Goal: Task Accomplishment & Management: Manage account settings

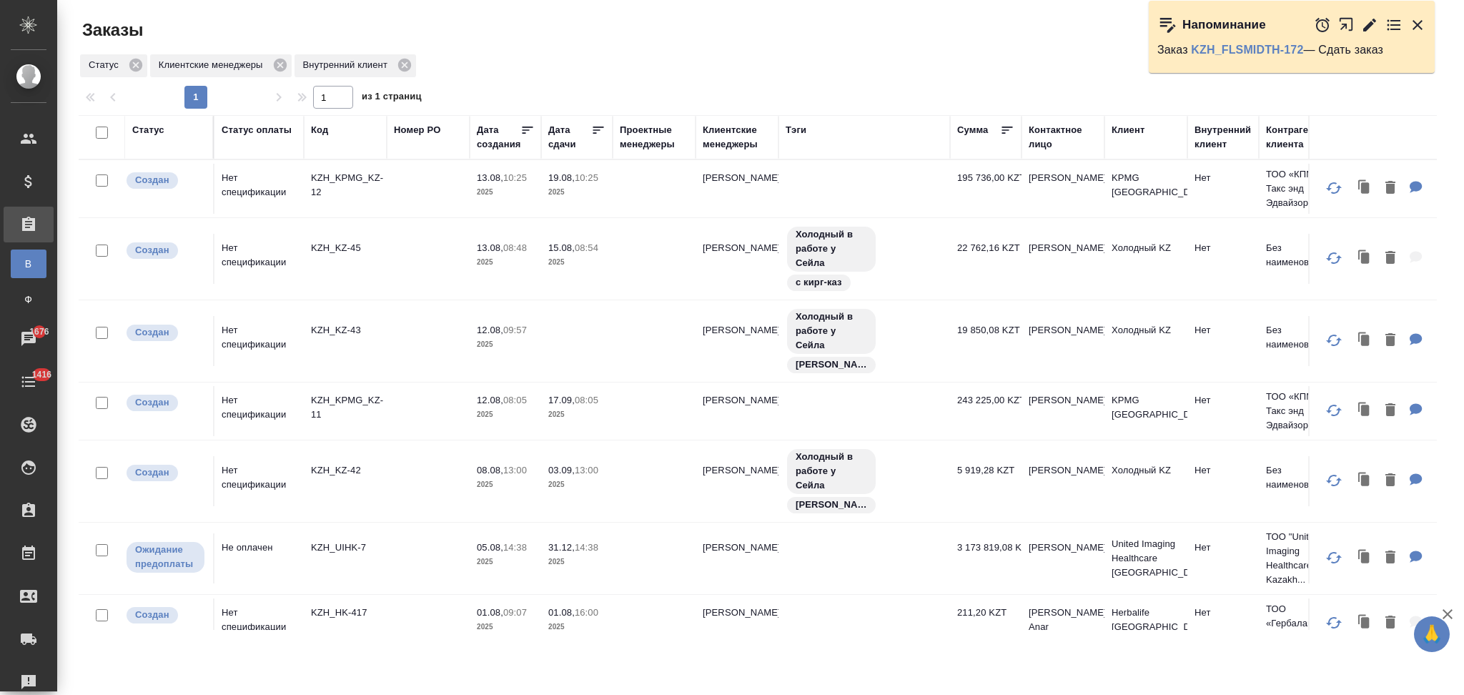
click at [1416, 24] on icon "button" at bounding box center [1417, 25] width 10 height 10
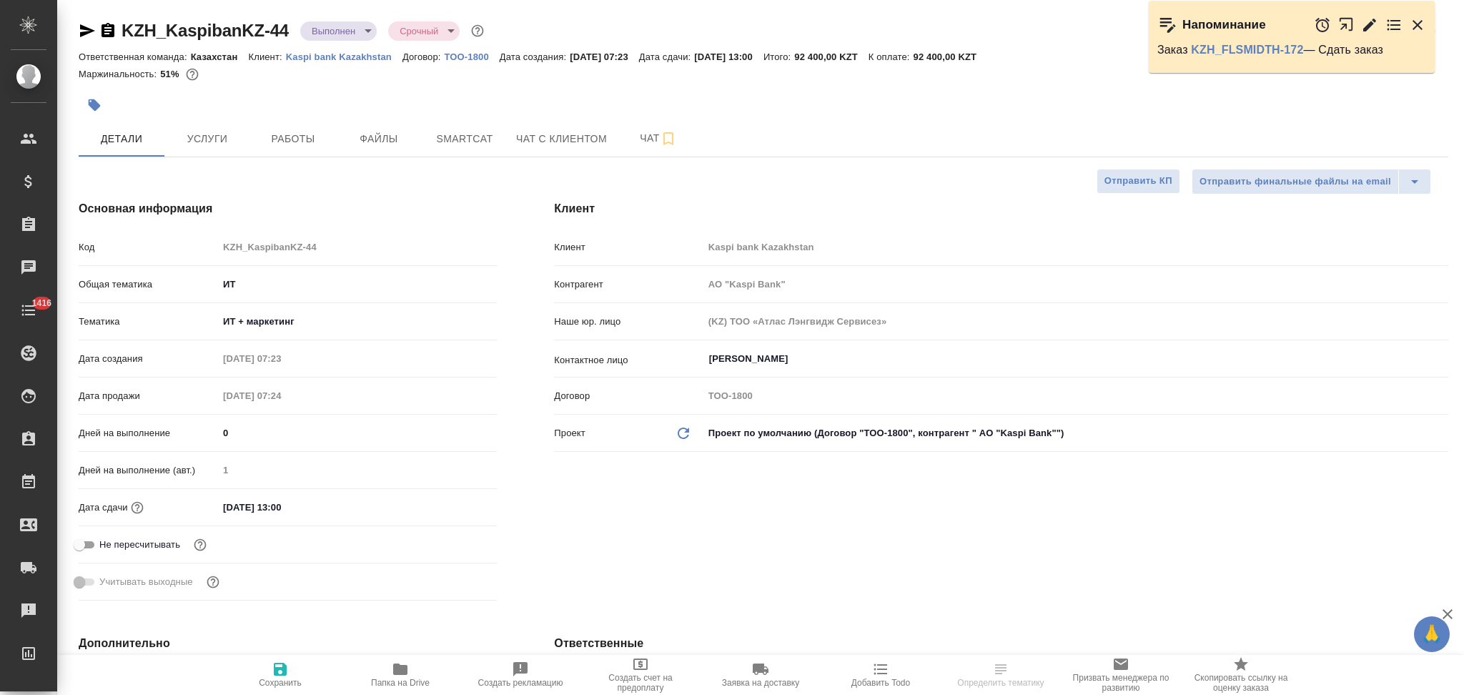
select select "RU"
type input "АО "Kaspi Bank""
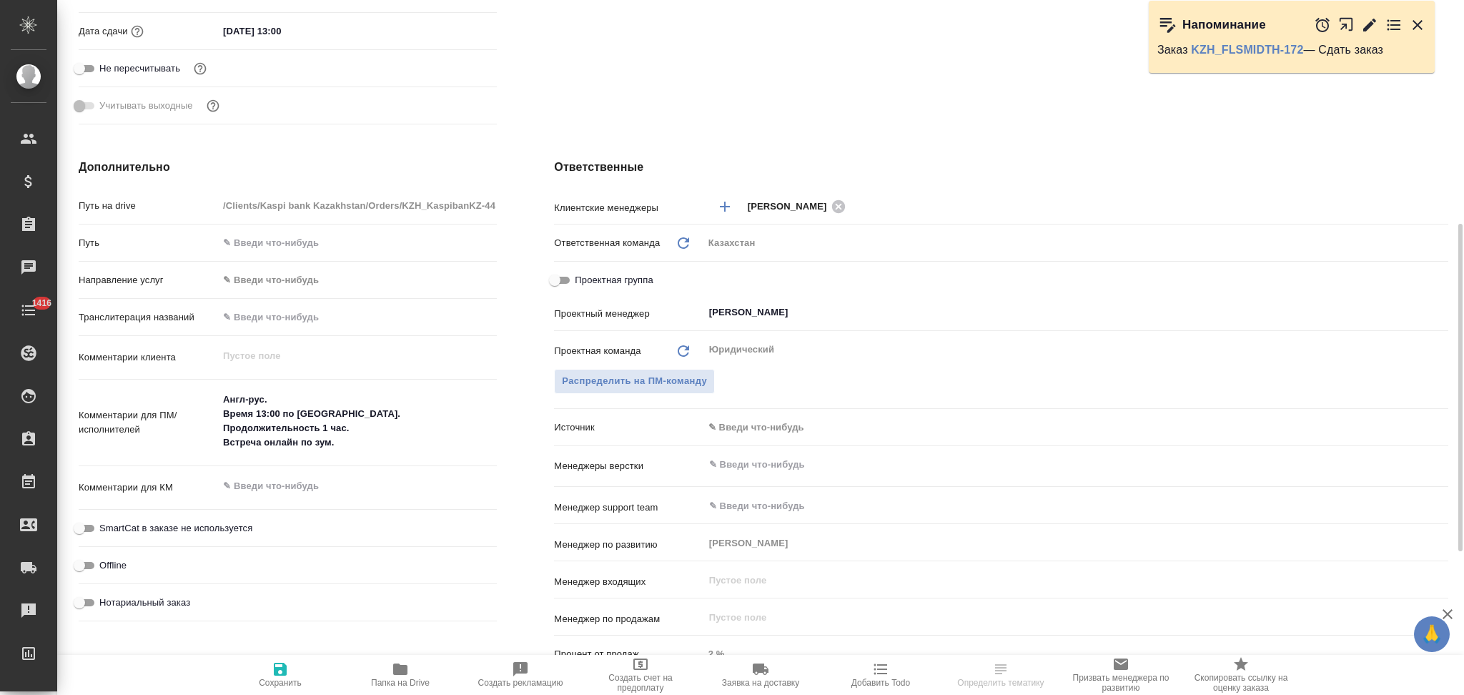
scroll to position [572, 0]
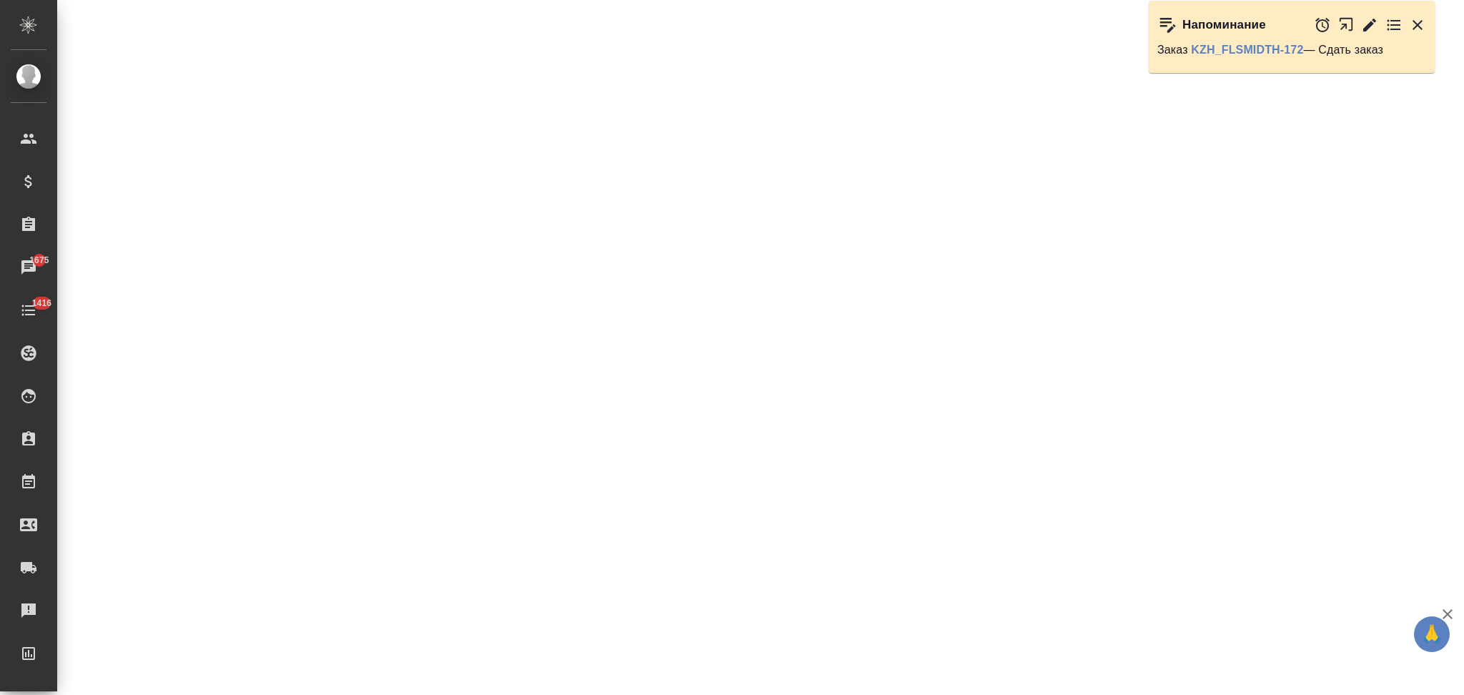
select select "RU"
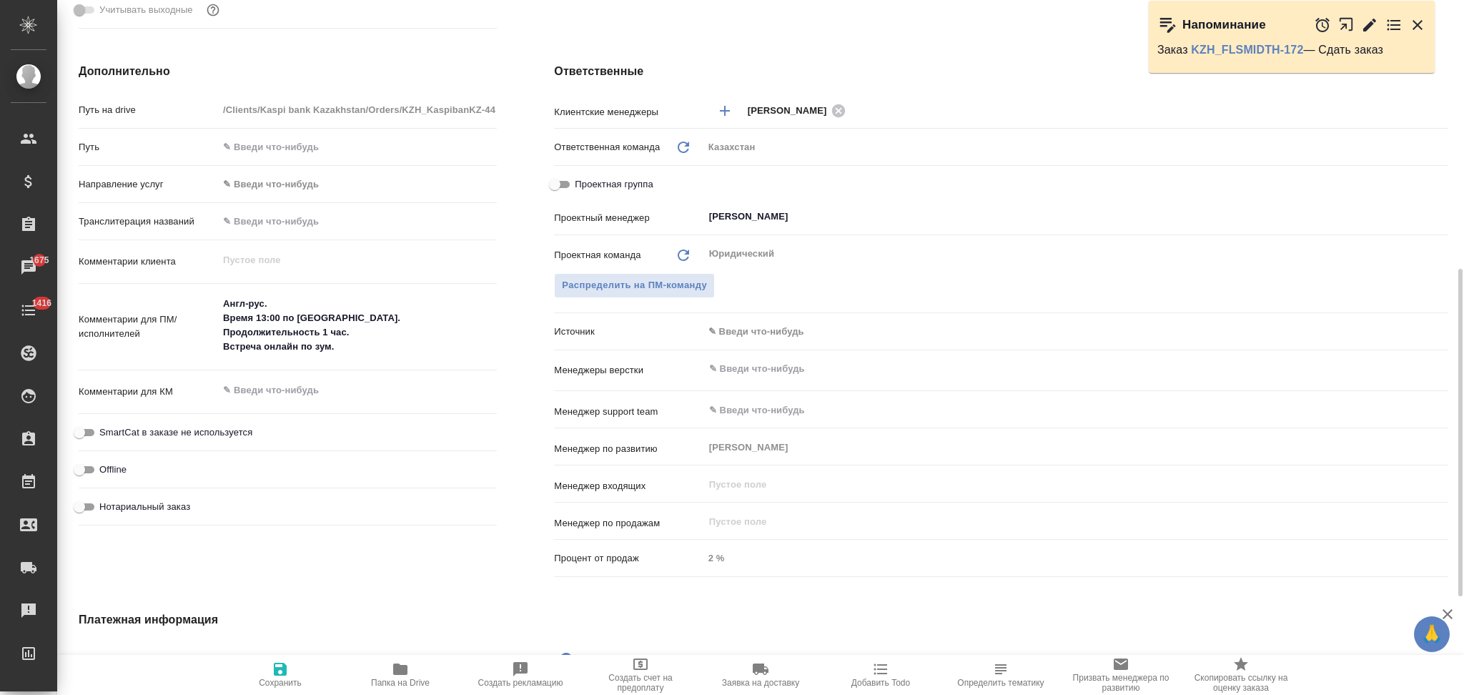
type textarea "x"
type input "АО "Kaspi Bank""
type textarea "x"
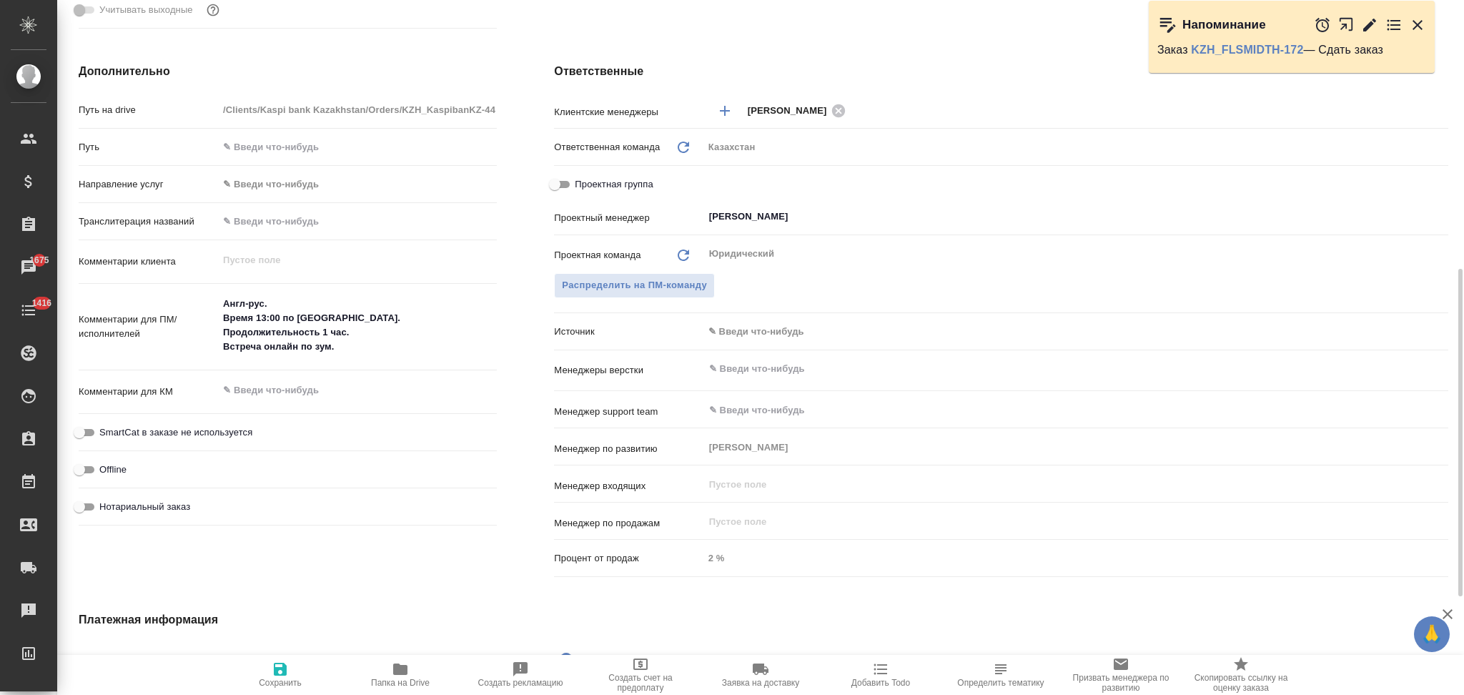
type textarea "x"
type input "АО "Kaspi Bank""
type textarea "x"
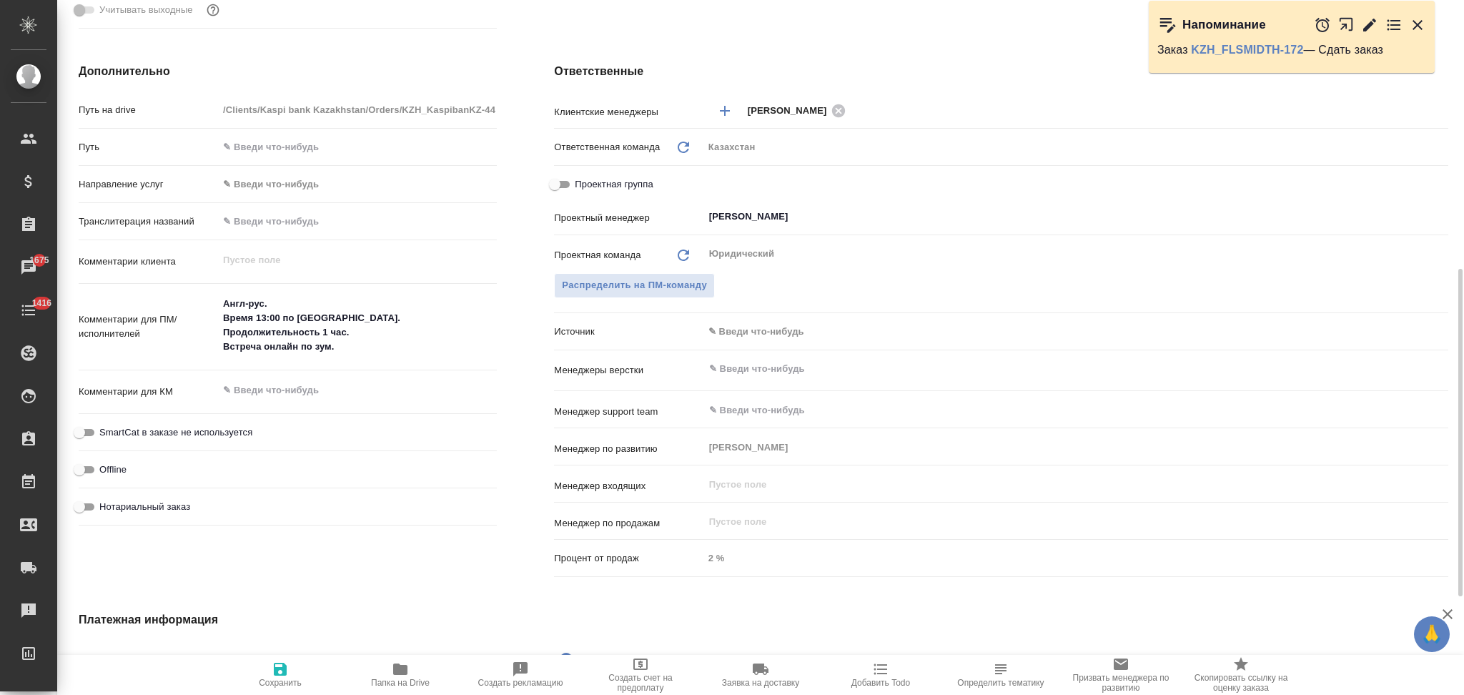
type textarea "x"
type input "АО "Kaspi Bank""
type textarea "x"
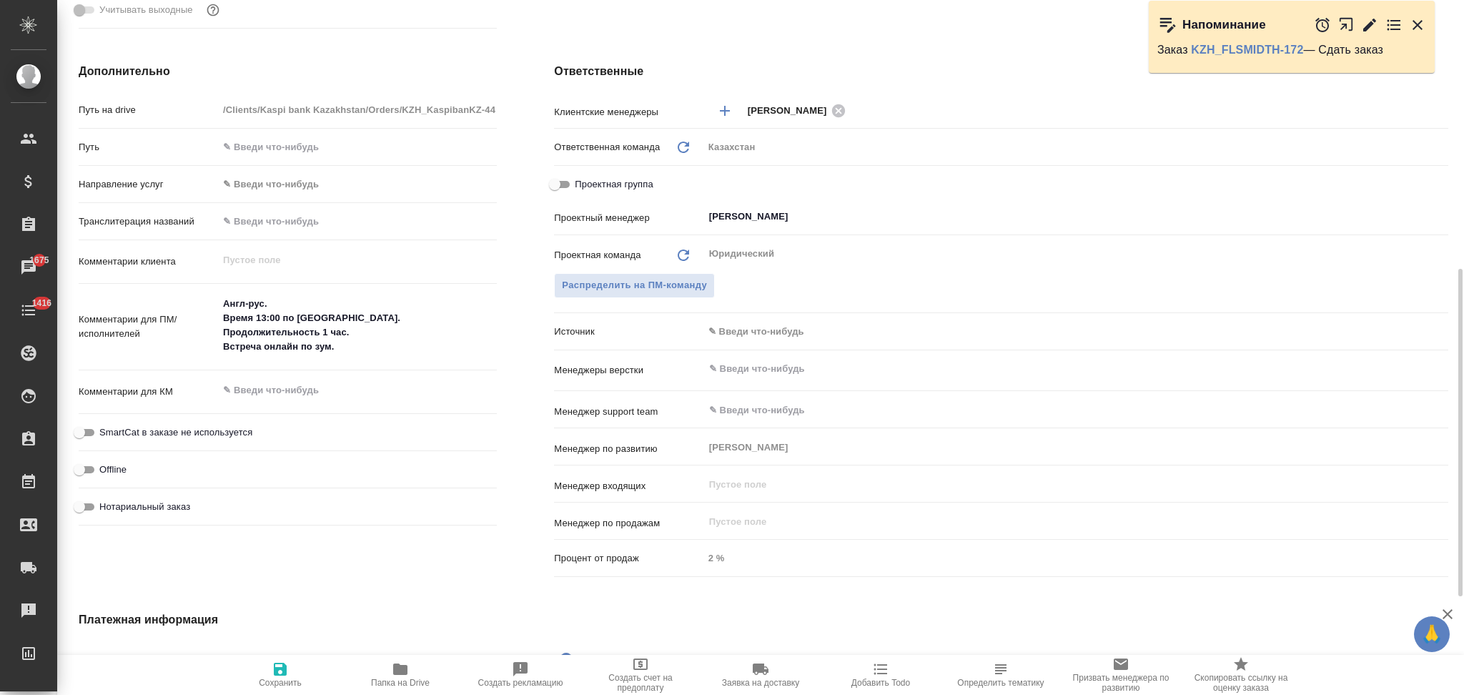
type input "АО "Kaspi Bank""
type textarea "x"
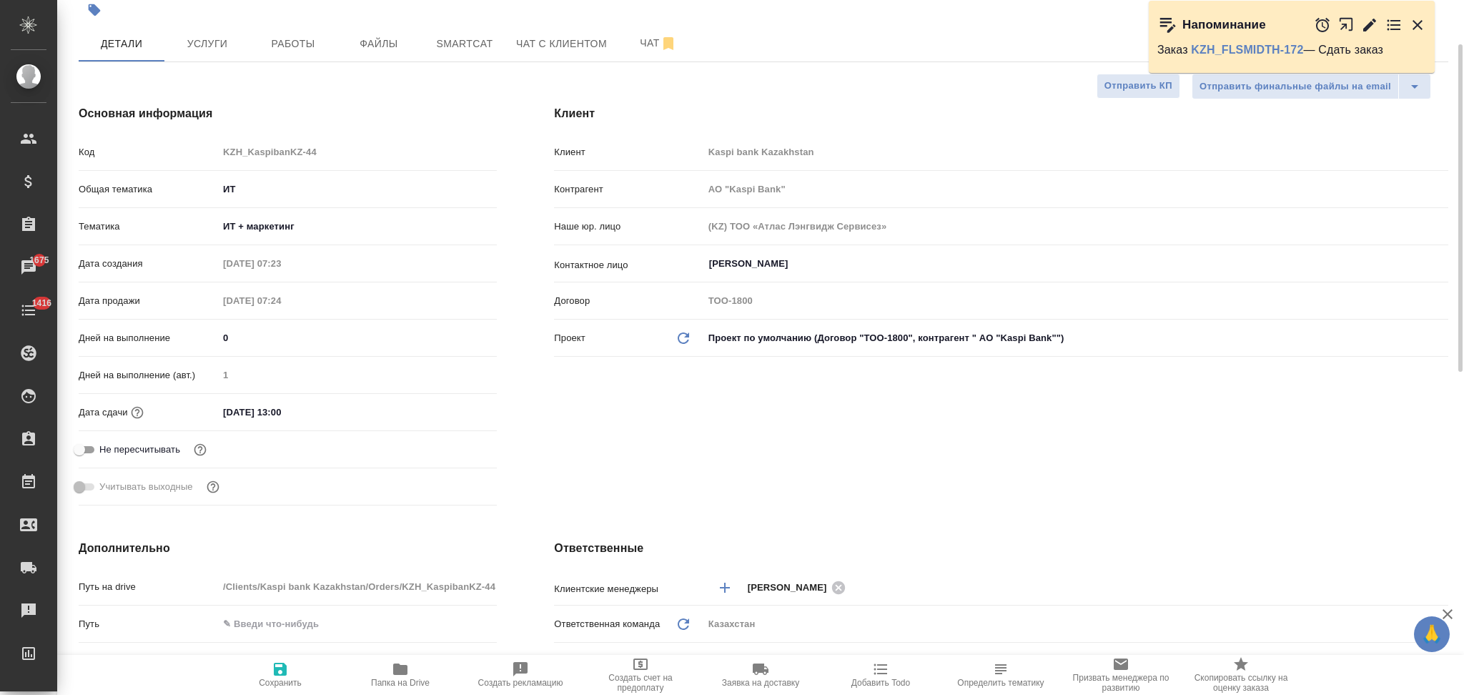
scroll to position [0, 0]
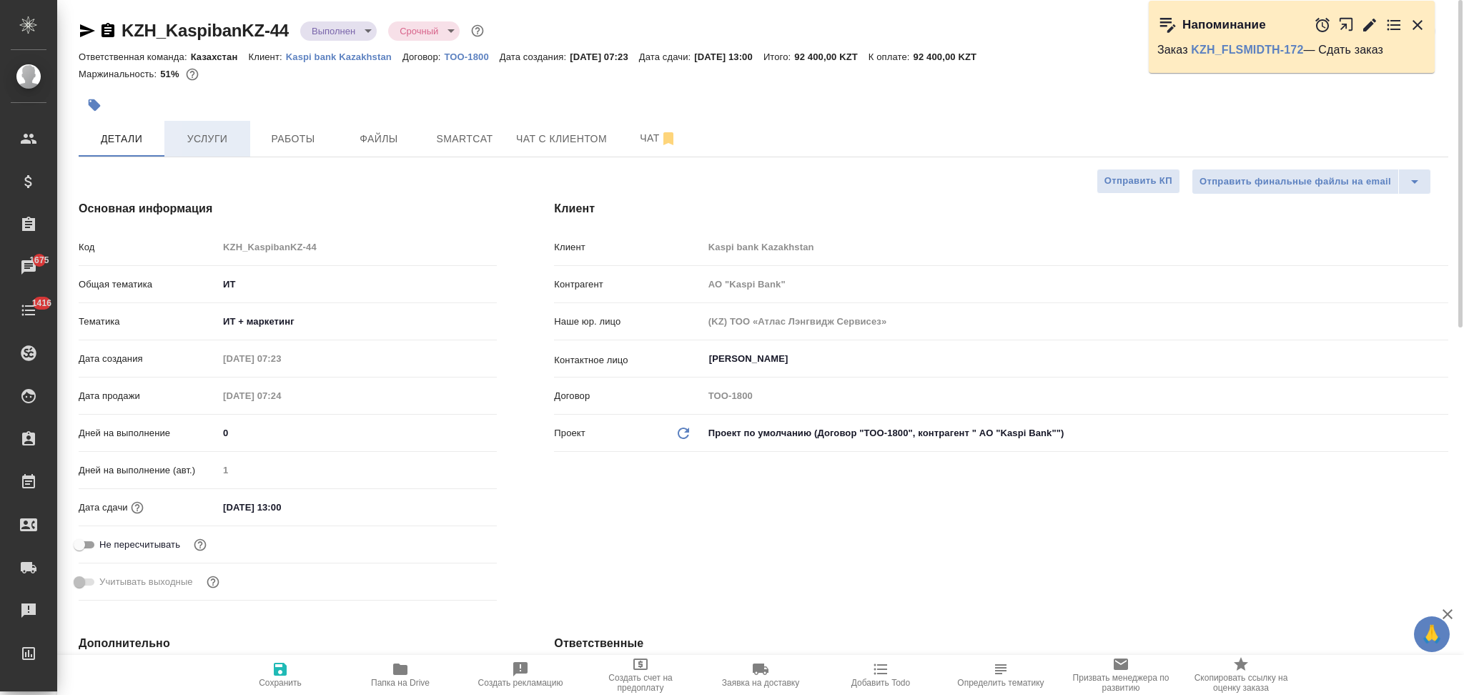
click at [209, 135] on span "Услуги" at bounding box center [207, 139] width 69 height 18
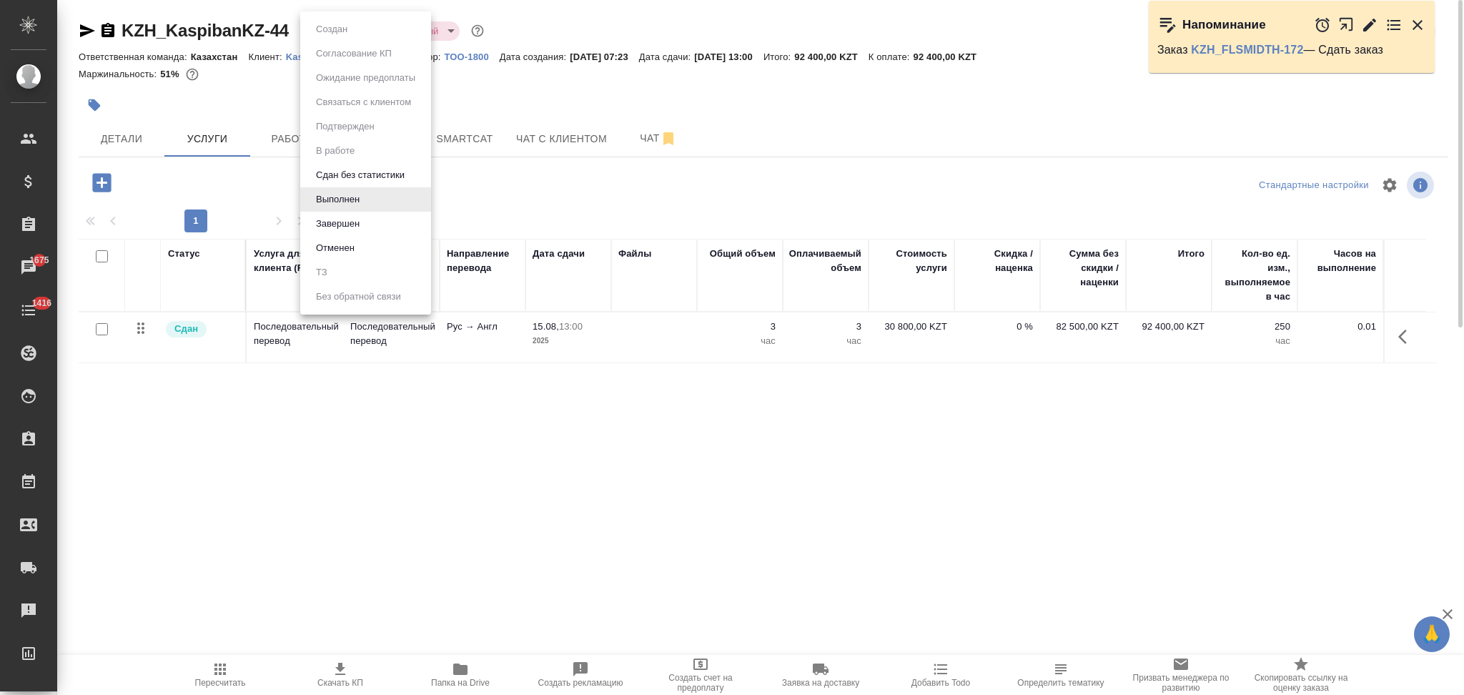
click at [329, 29] on body "🙏 .cls-1 fill:#fff; AWATERA Aslanukova Sati Клиенты Спецификации Заказы 1675 Ча…" at bounding box center [732, 347] width 1464 height 695
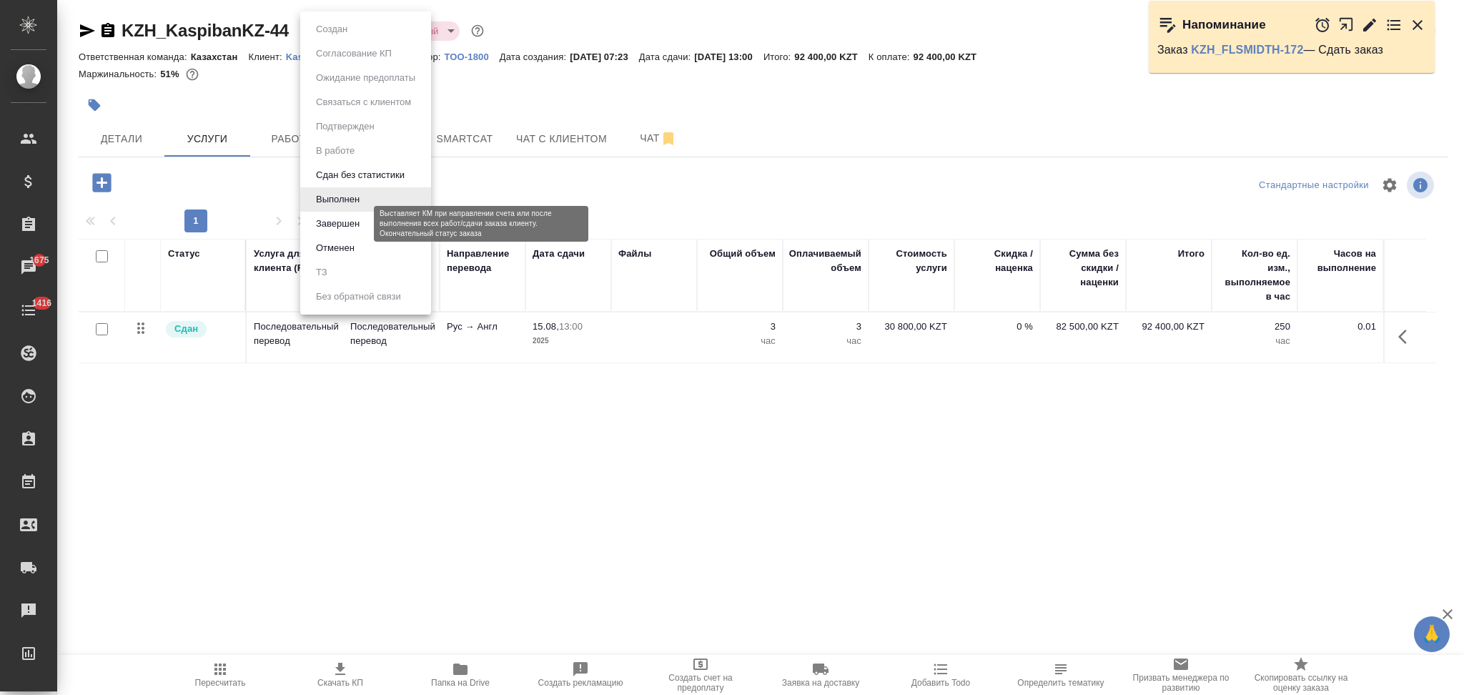
click at [335, 224] on button "Завершен" at bounding box center [338, 224] width 52 height 16
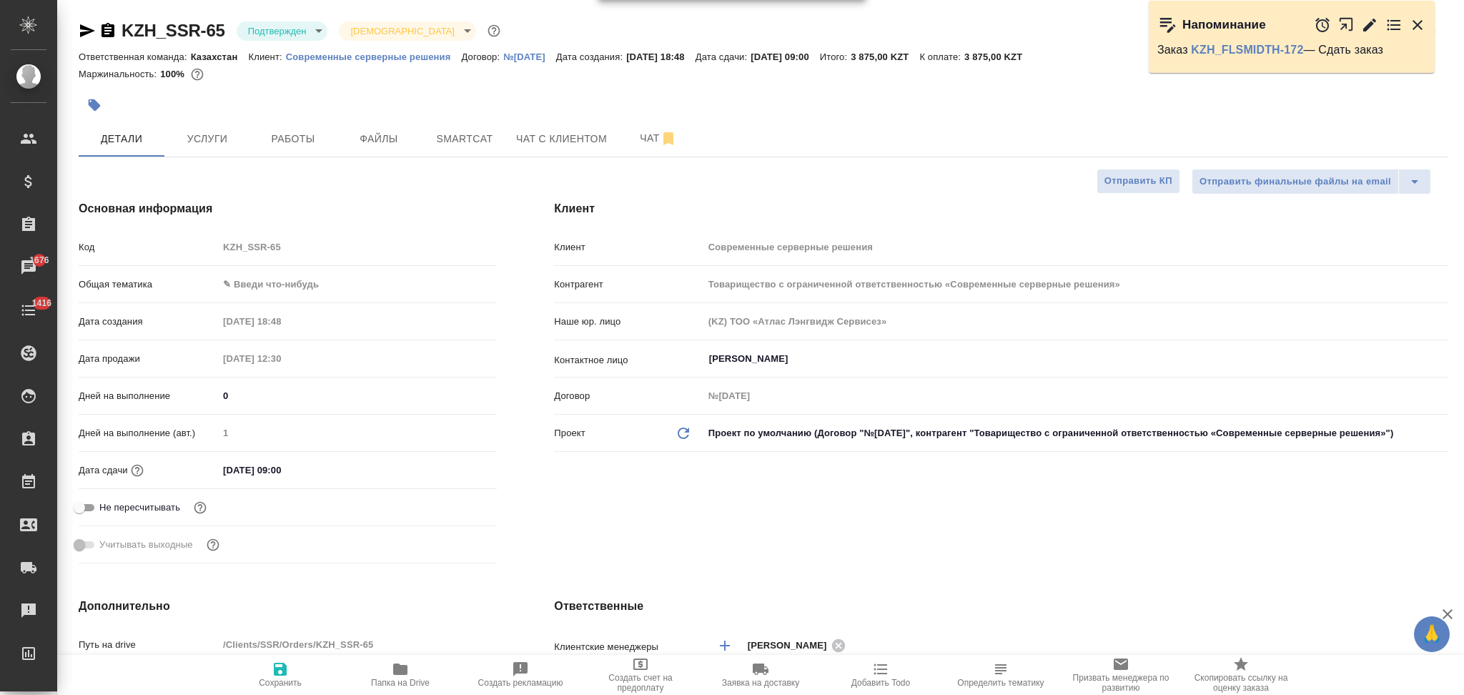
select select "RU"
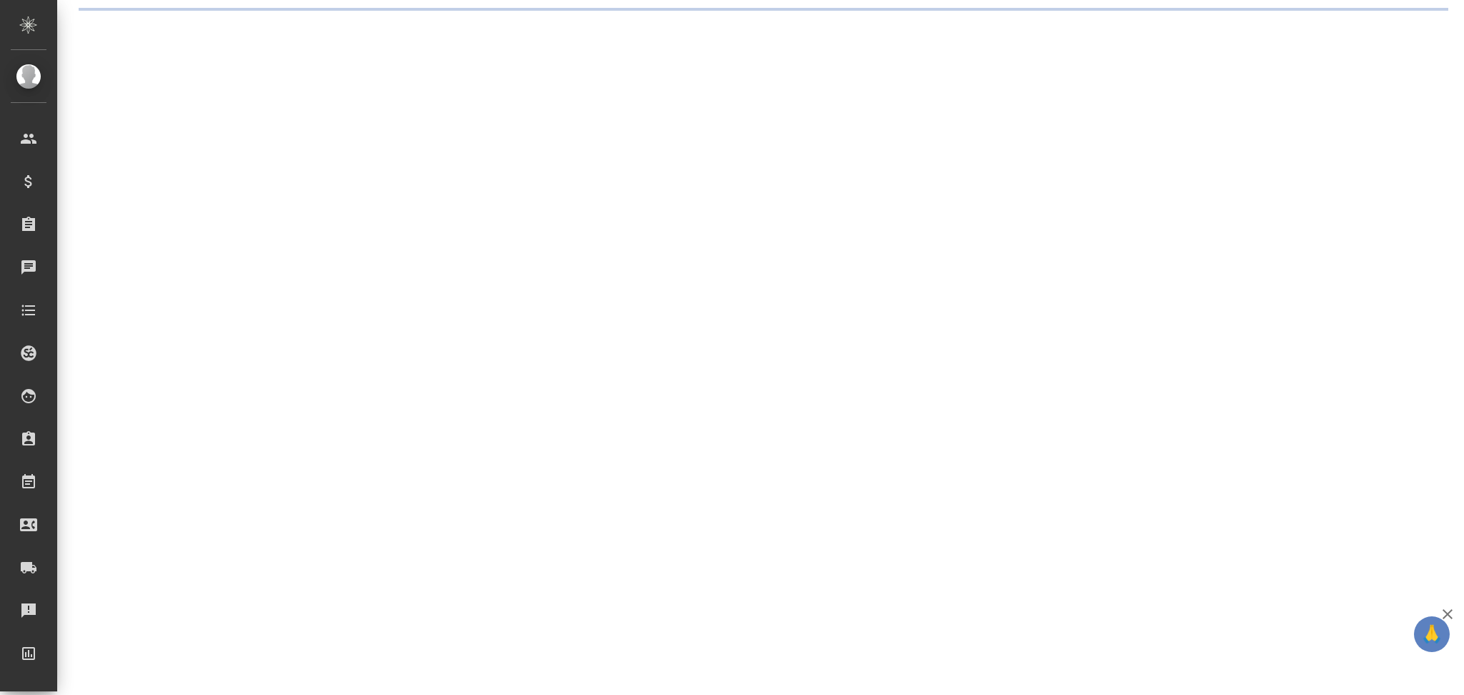
select select "RU"
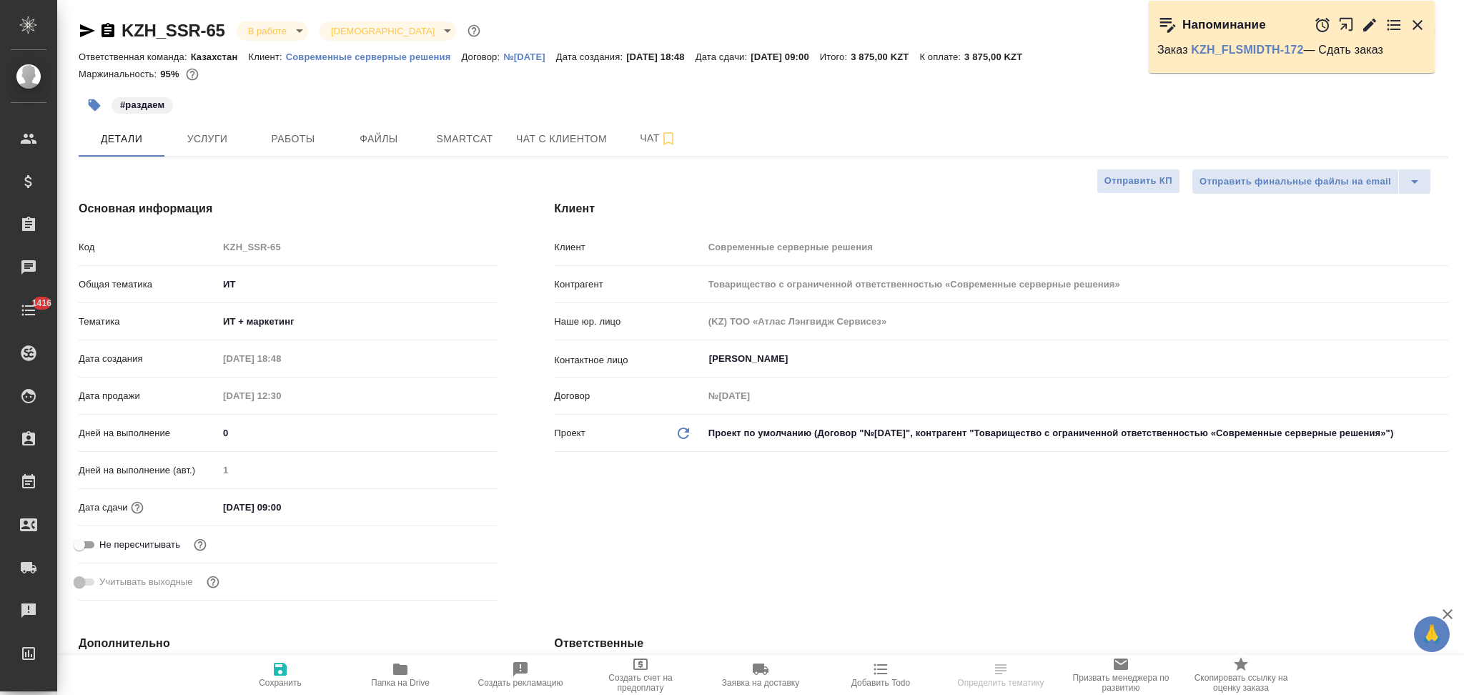
type textarea "x"
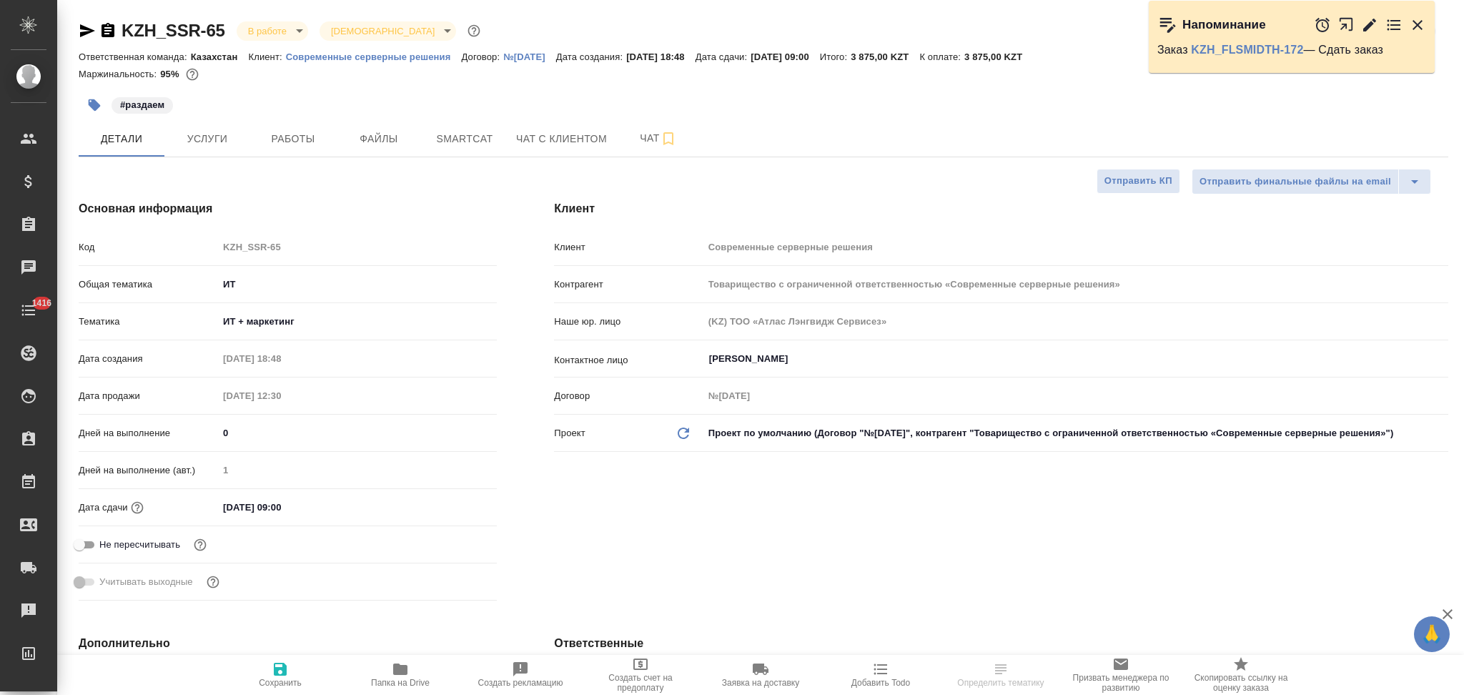
type textarea "x"
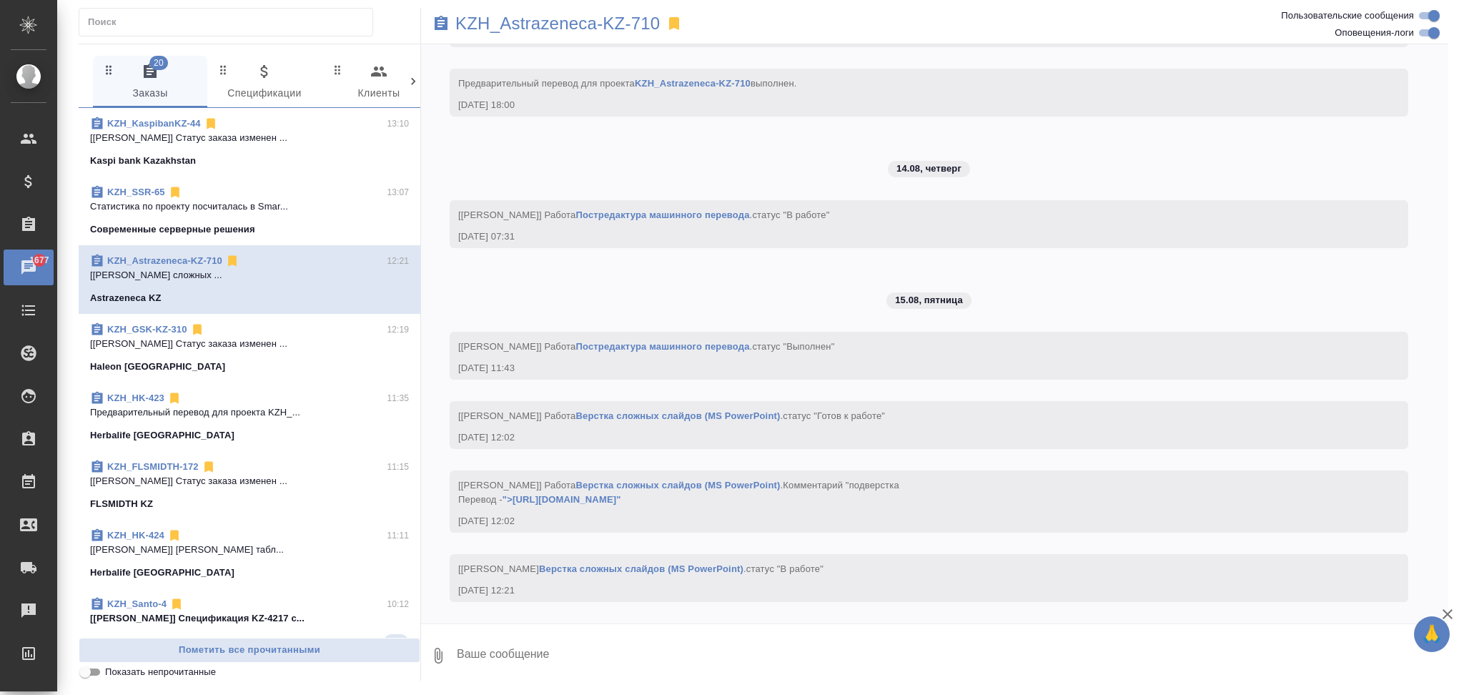
click at [412, 82] on icon at bounding box center [413, 81] width 14 height 14
click at [412, 81] on icon at bounding box center [413, 81] width 14 height 14
click at [412, 80] on icon at bounding box center [413, 81] width 14 height 14
click at [412, 80] on div "20 Заказы 0 Спецификации 0 Клиенты 0 Входящие 0 Тендеры 0 Исполнители 0 Подбор …" at bounding box center [250, 82] width 342 height 52
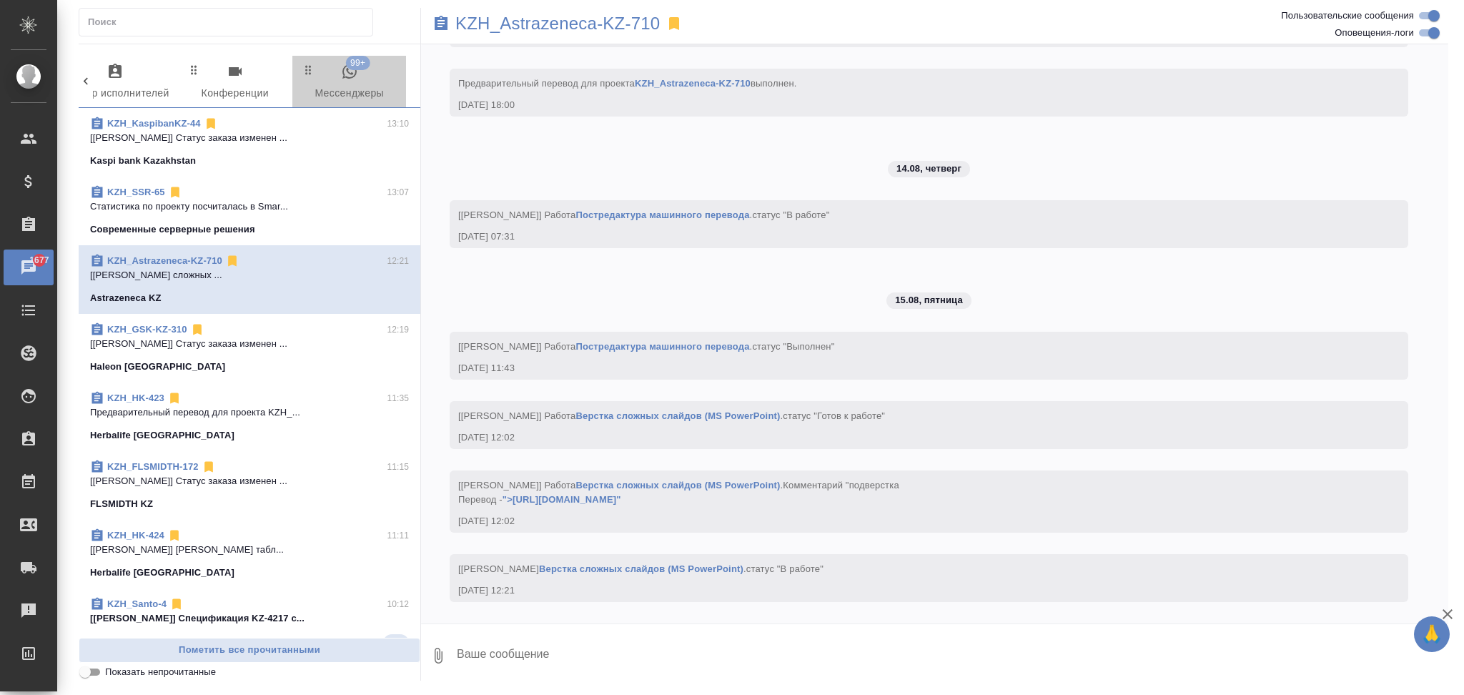
click at [347, 84] on span "99+ Мессенджеры" at bounding box center [349, 82] width 97 height 39
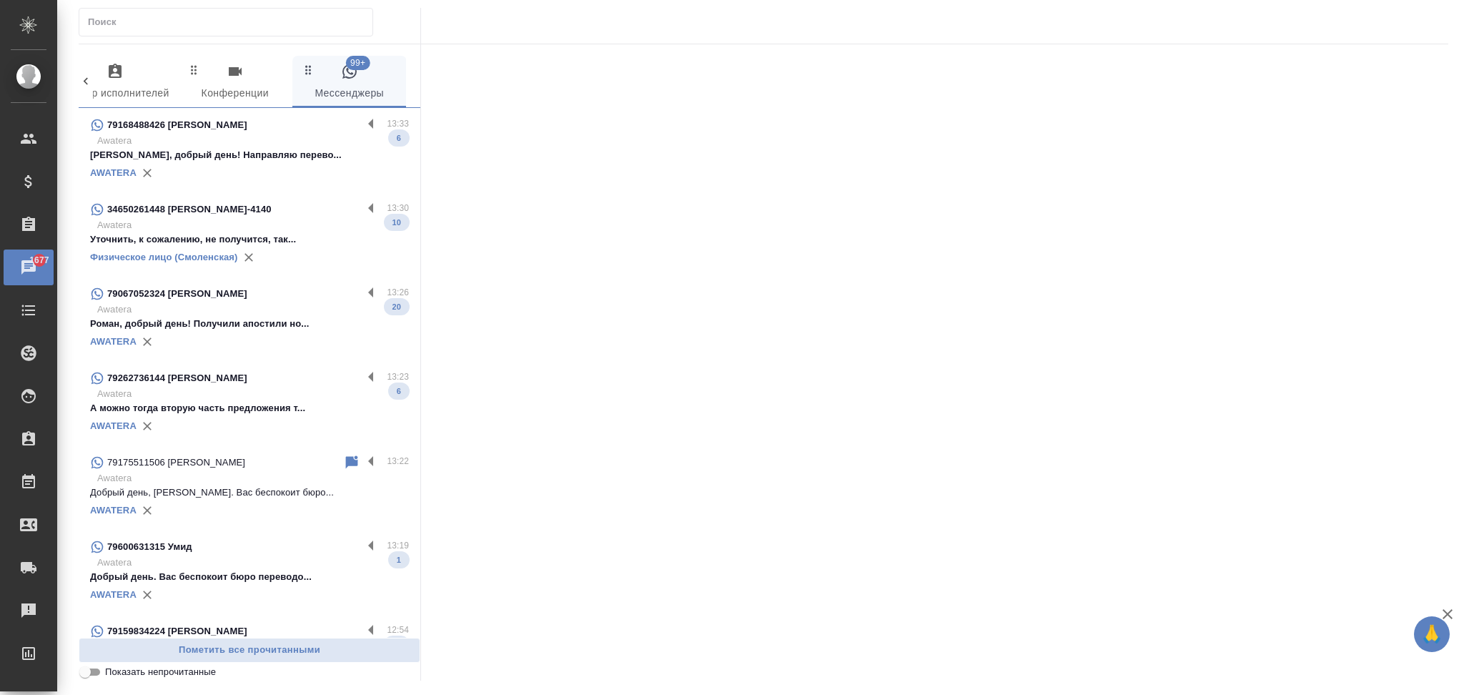
click at [172, 18] on input "text" at bounding box center [230, 22] width 284 height 20
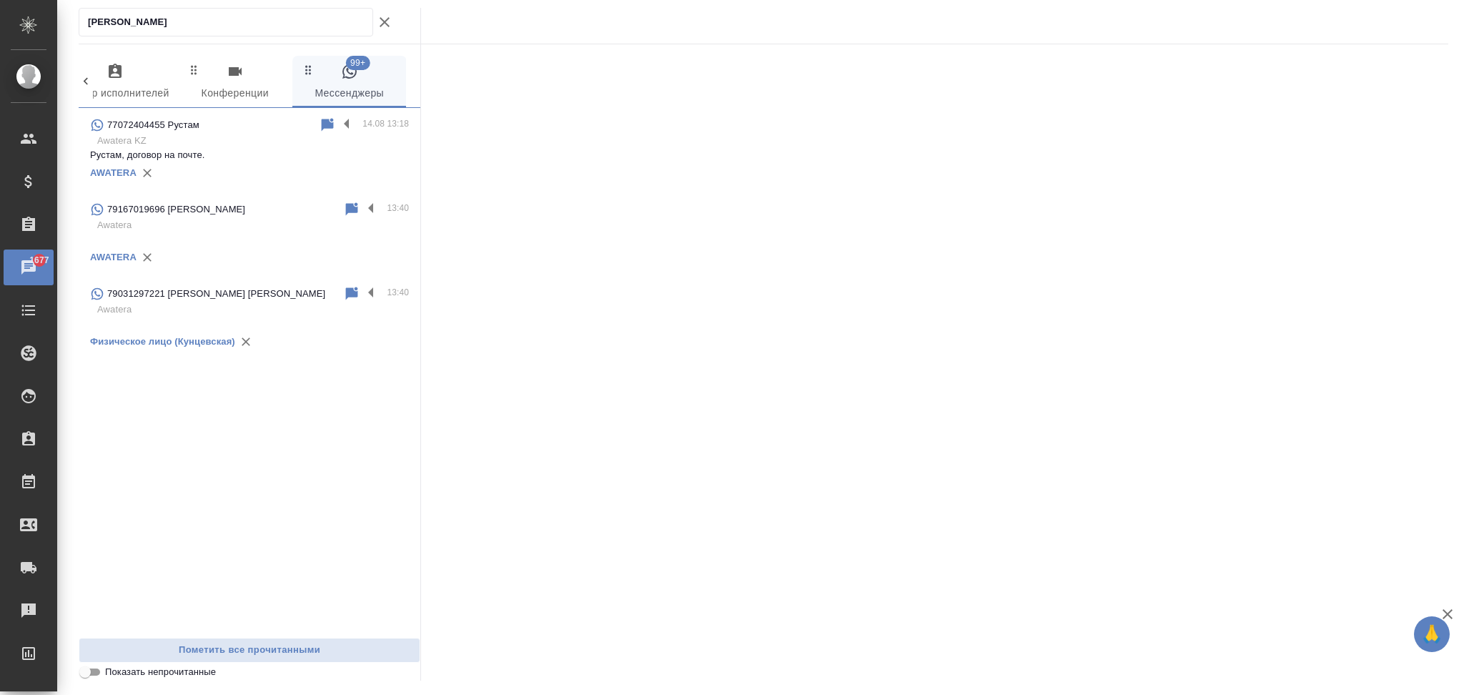
click at [226, 159] on p "Рустам, договор на почте." at bounding box center [249, 155] width 319 height 14
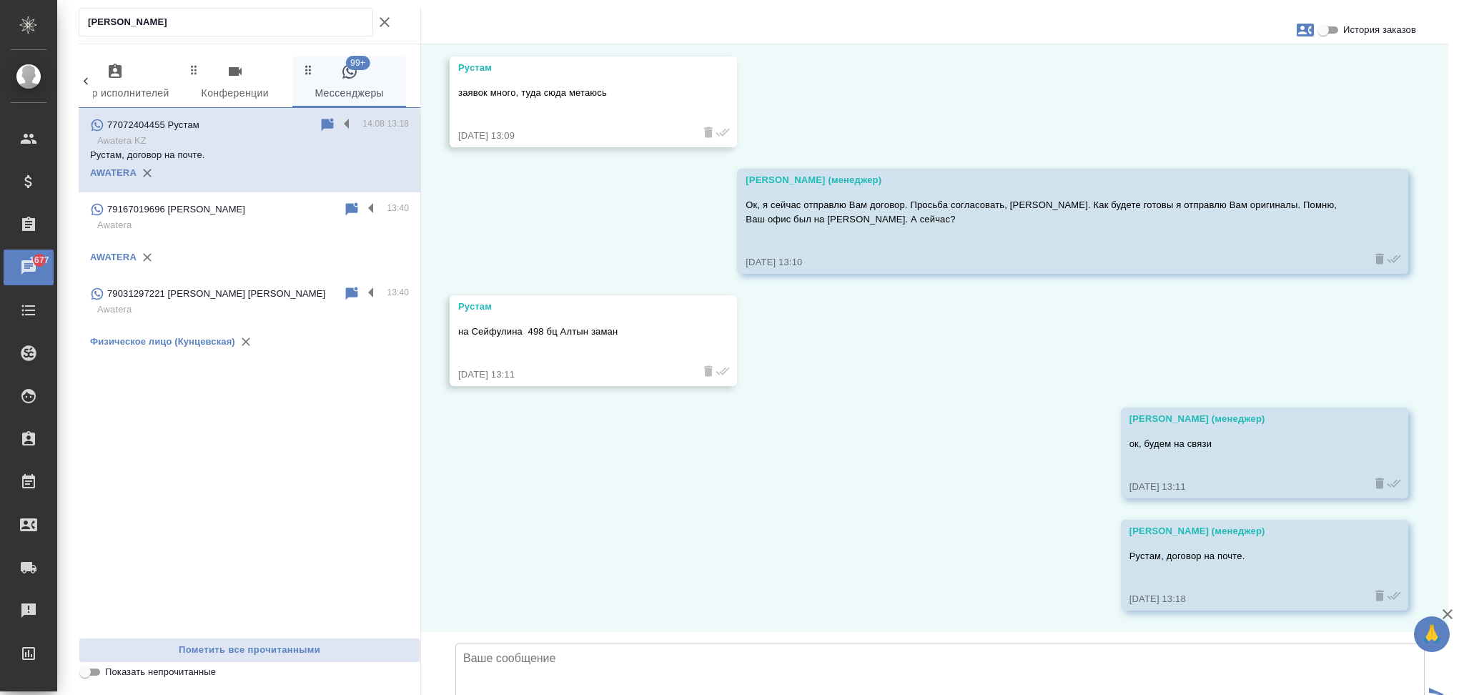
scroll to position [8407, 0]
click at [26, 38] on div ".cls-1 fill:#fff; AWATERA Aslanukova Sati Клиенты Спецификации Заказы 1677 Чаты…" at bounding box center [732, 347] width 1464 height 695
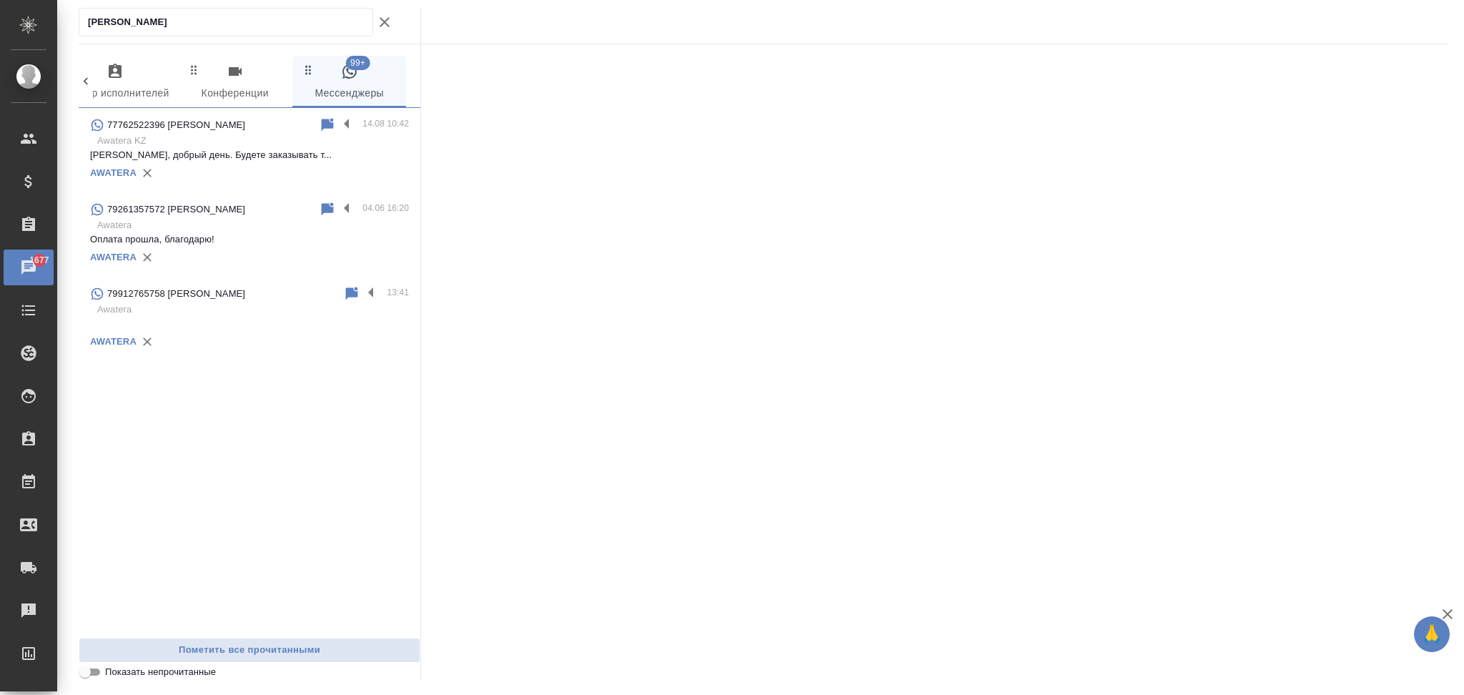
type input "[PERSON_NAME]"
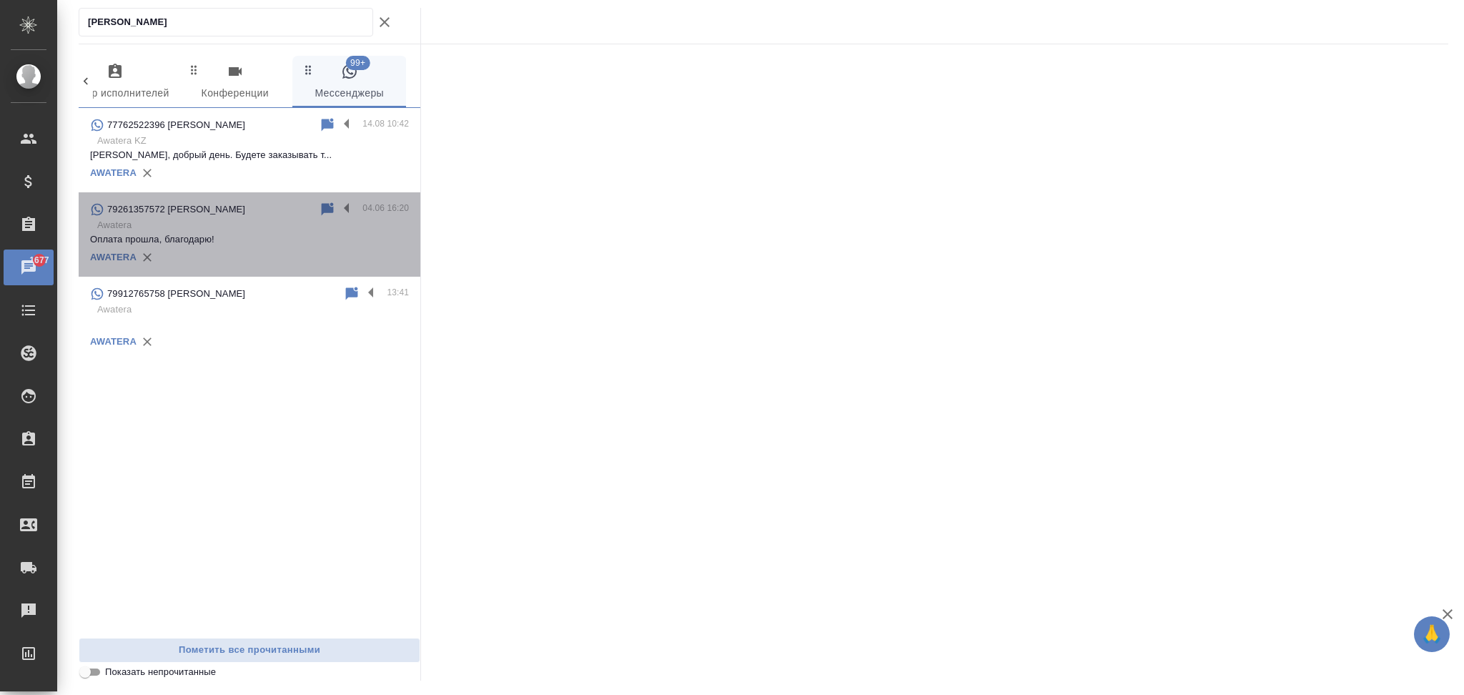
drag, startPoint x: 227, startPoint y: 241, endPoint x: 226, endPoint y: 249, distance: 8.0
click at [227, 242] on p "Оплата прошла, благодарю!" at bounding box center [249, 239] width 319 height 14
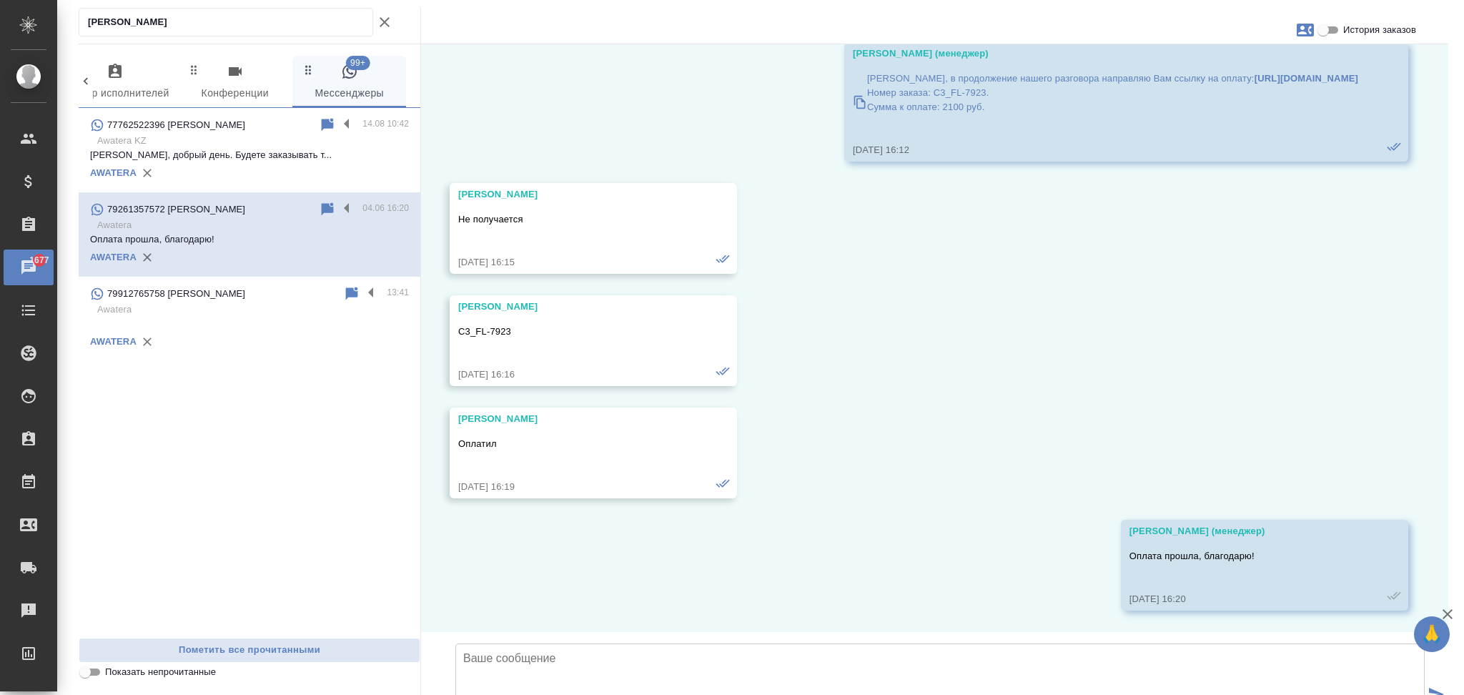
scroll to position [170, 0]
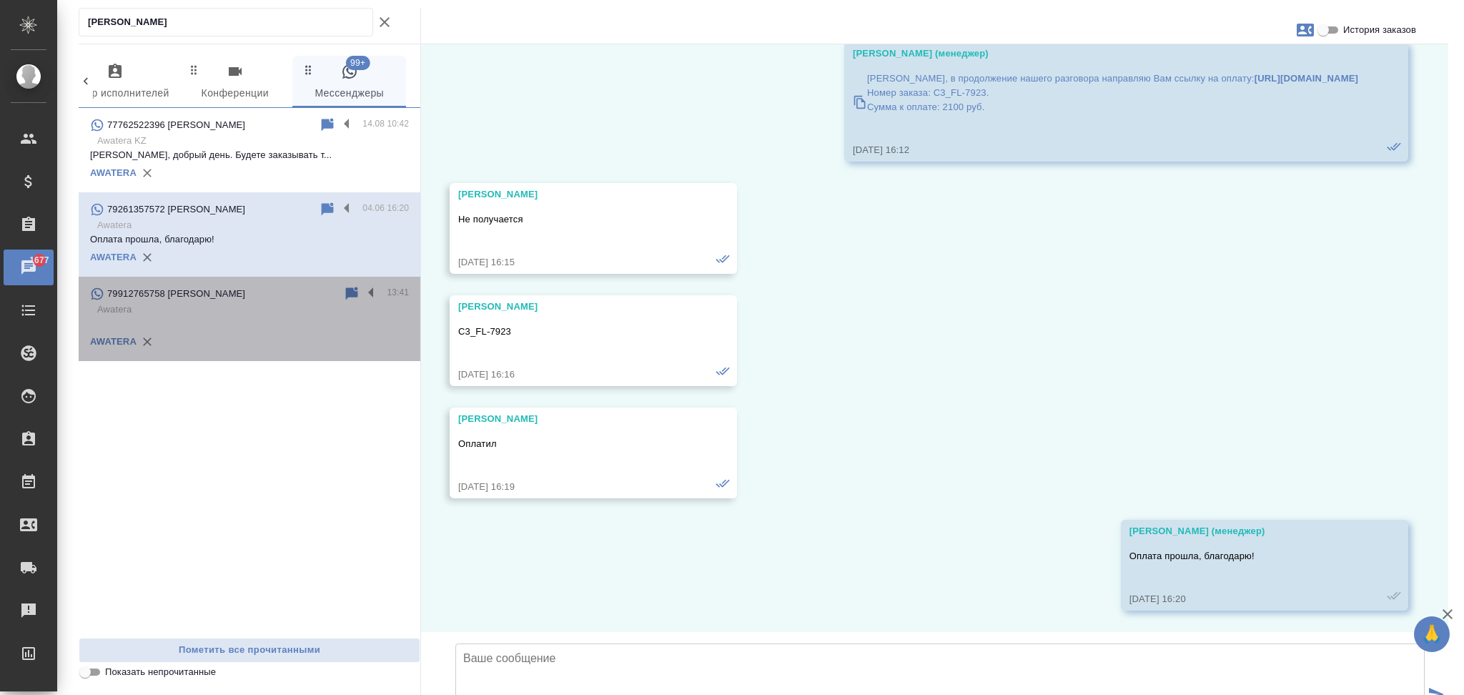
click at [197, 312] on p "Awatera" at bounding box center [253, 309] width 312 height 14
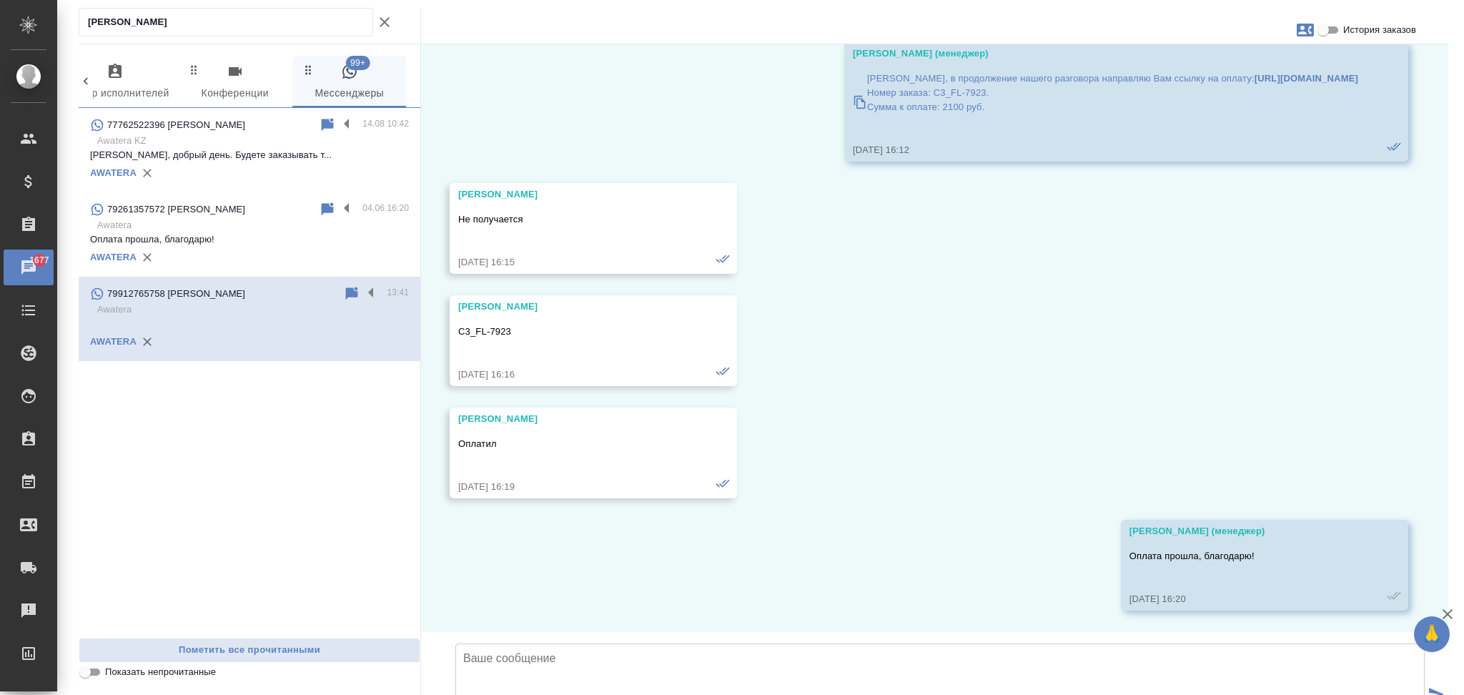
scroll to position [0, 0]
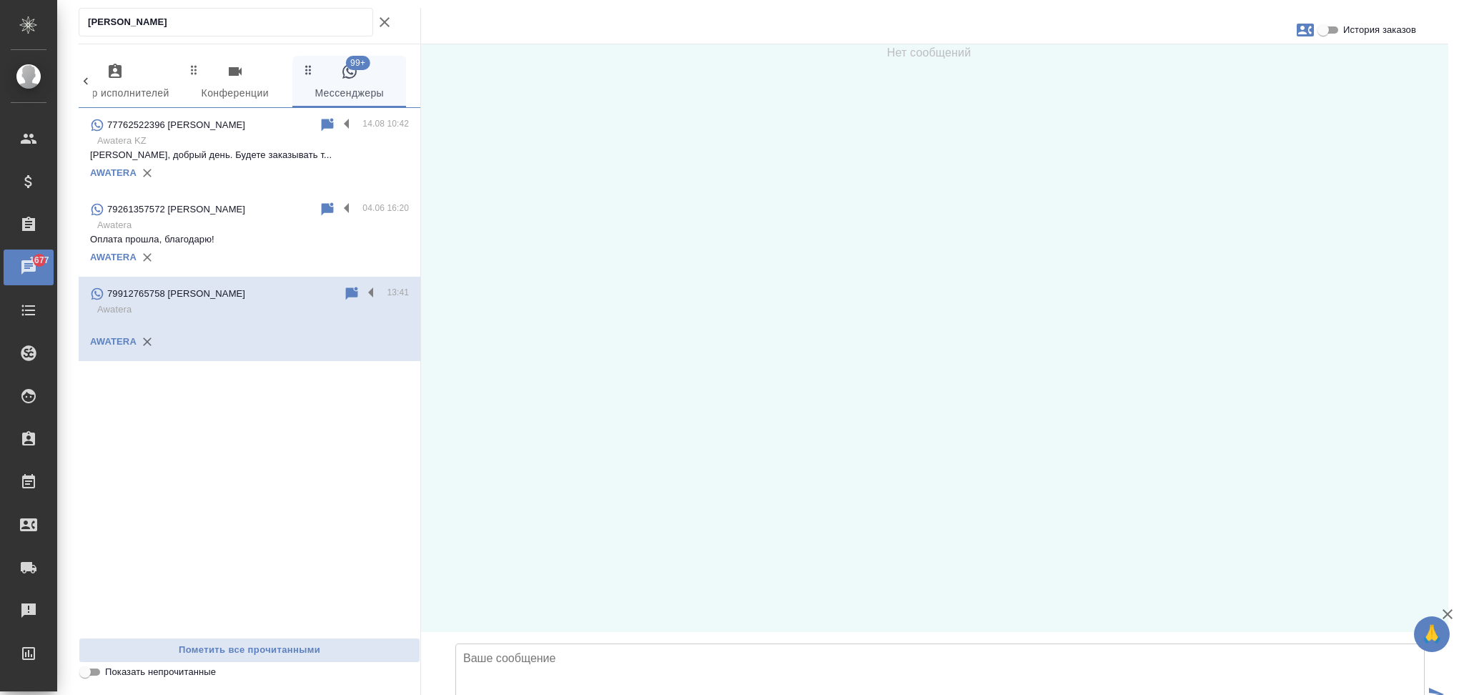
click at [250, 140] on p "Awatera KZ" at bounding box center [253, 141] width 312 height 14
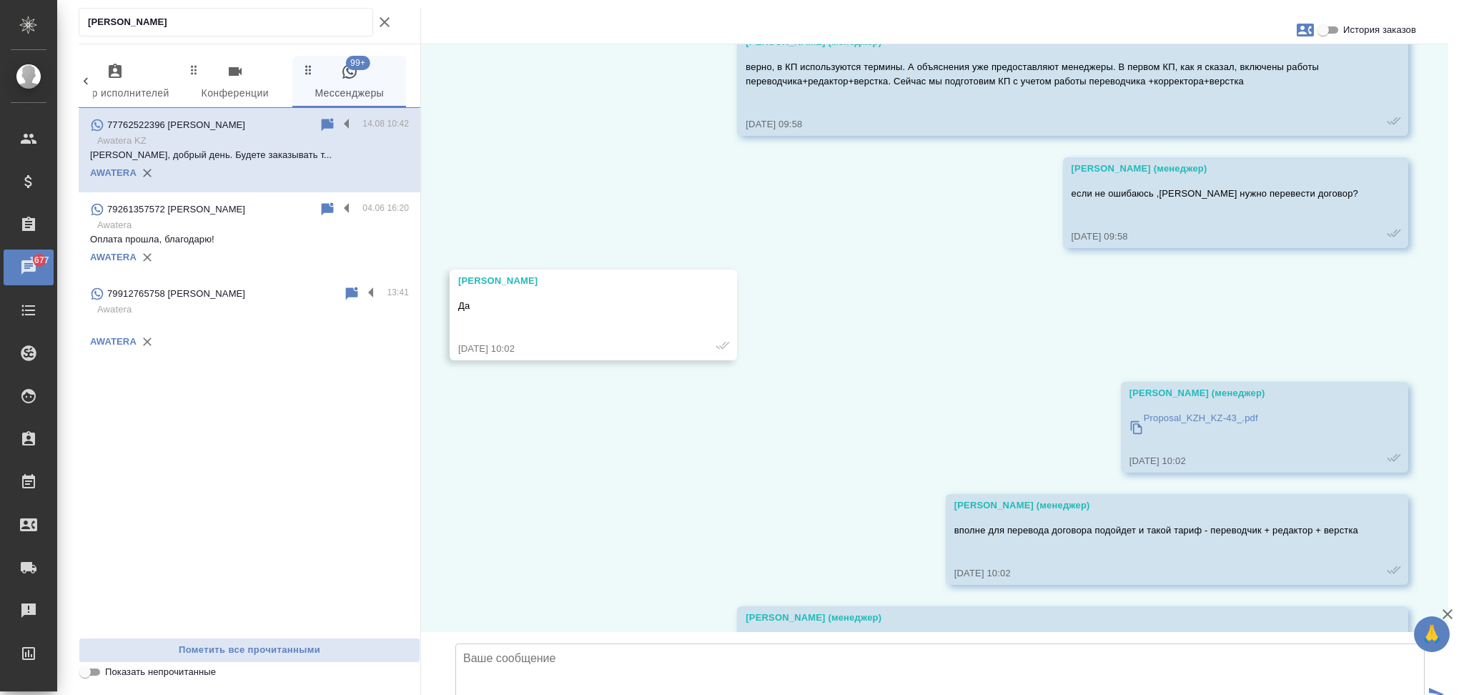
scroll to position [3891, 0]
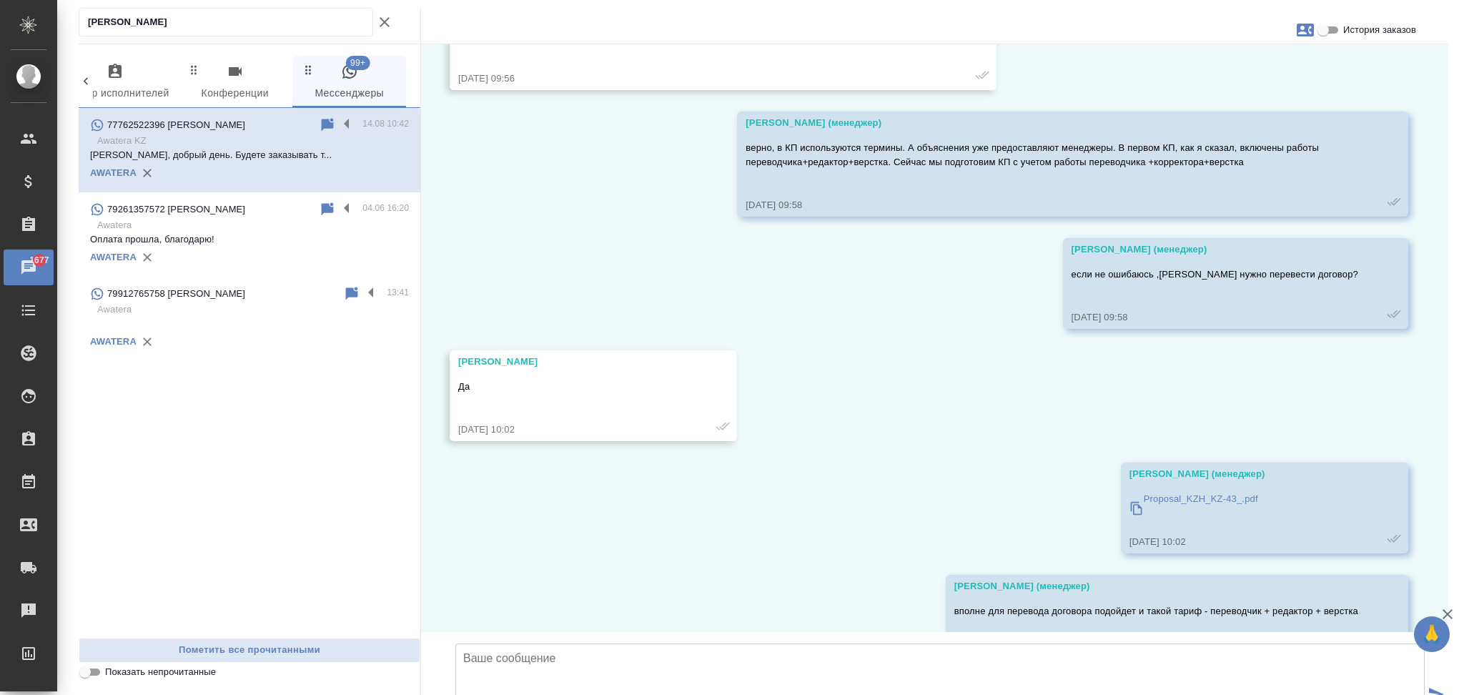
drag, startPoint x: 154, startPoint y: 16, endPoint x: 87, endPoint y: 18, distance: 66.5
click at [88, 18] on input "[PERSON_NAME]" at bounding box center [230, 22] width 284 height 20
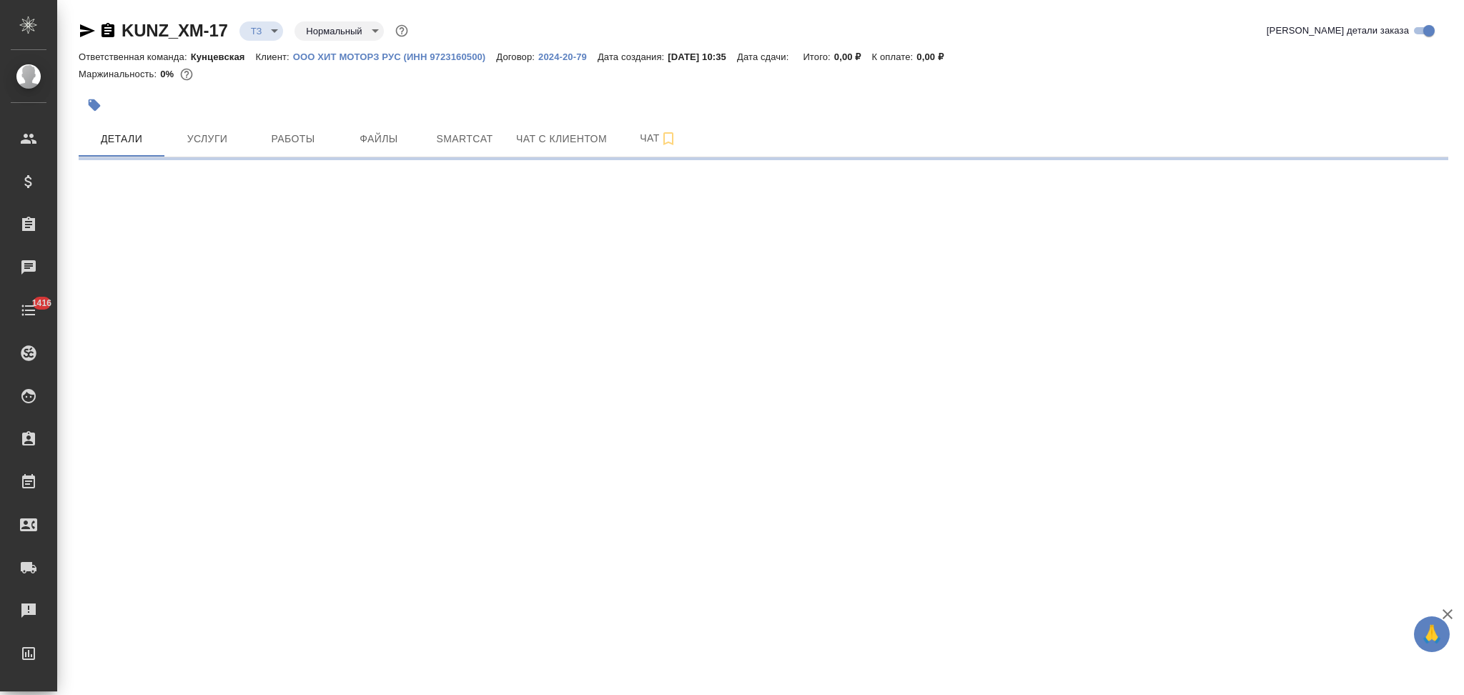
select select "RU"
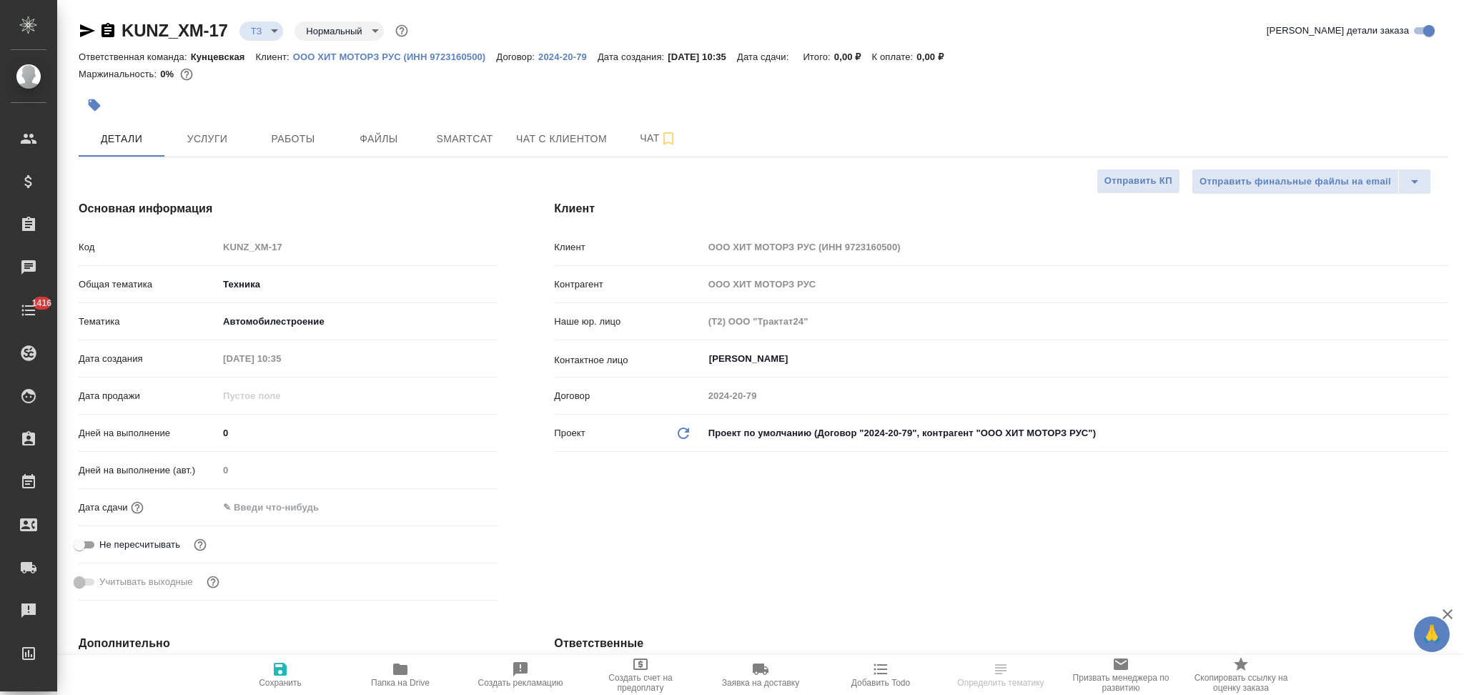
type textarea "x"
type input "Белякова Юлия"
type input "Сеитов Павел"
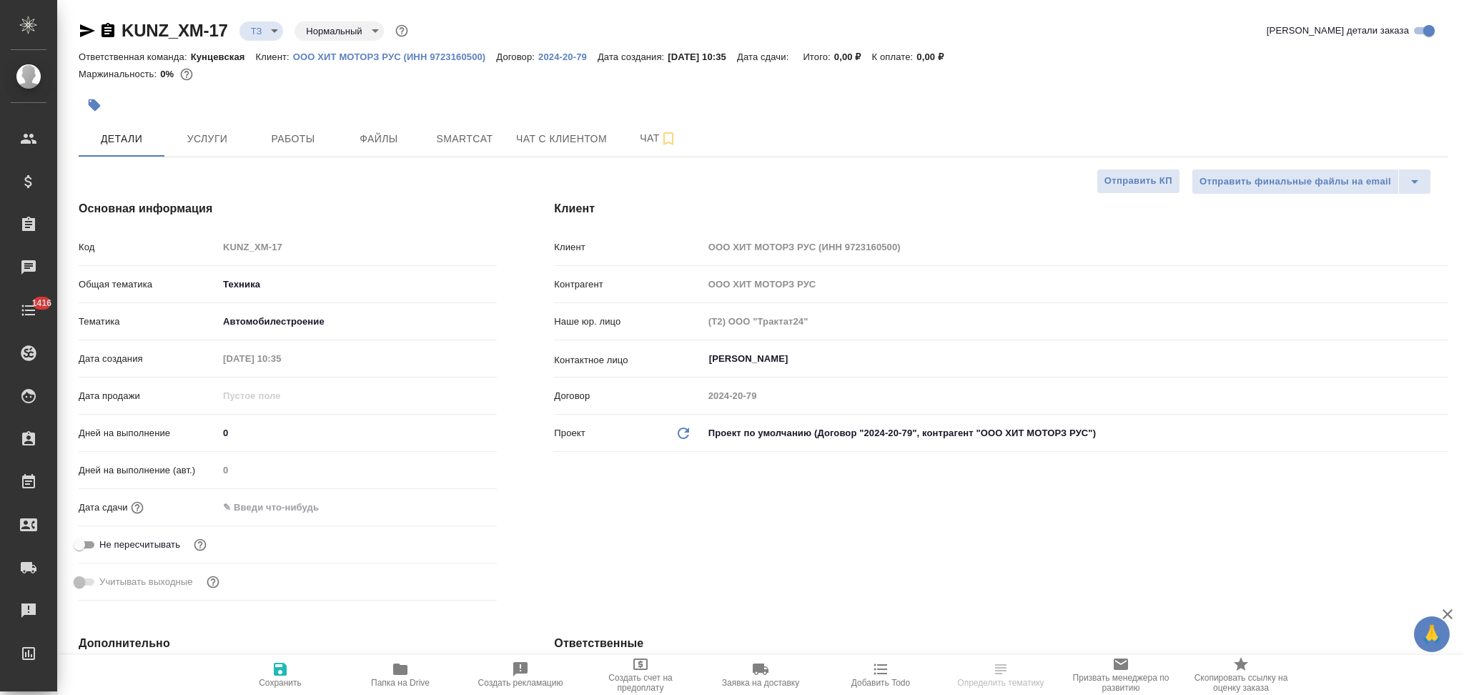
type textarea "x"
click at [643, 132] on span "Чат" at bounding box center [658, 138] width 69 height 18
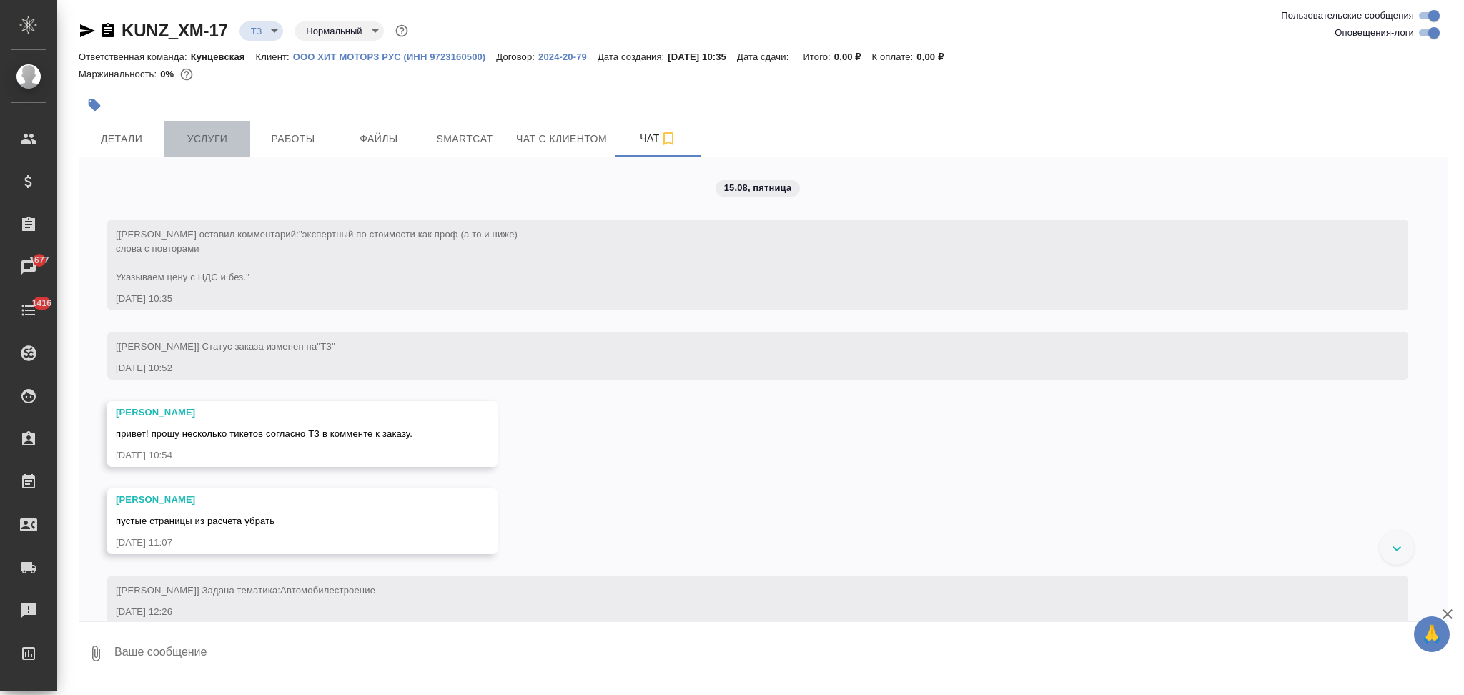
click at [212, 135] on span "Услуги" at bounding box center [207, 139] width 69 height 18
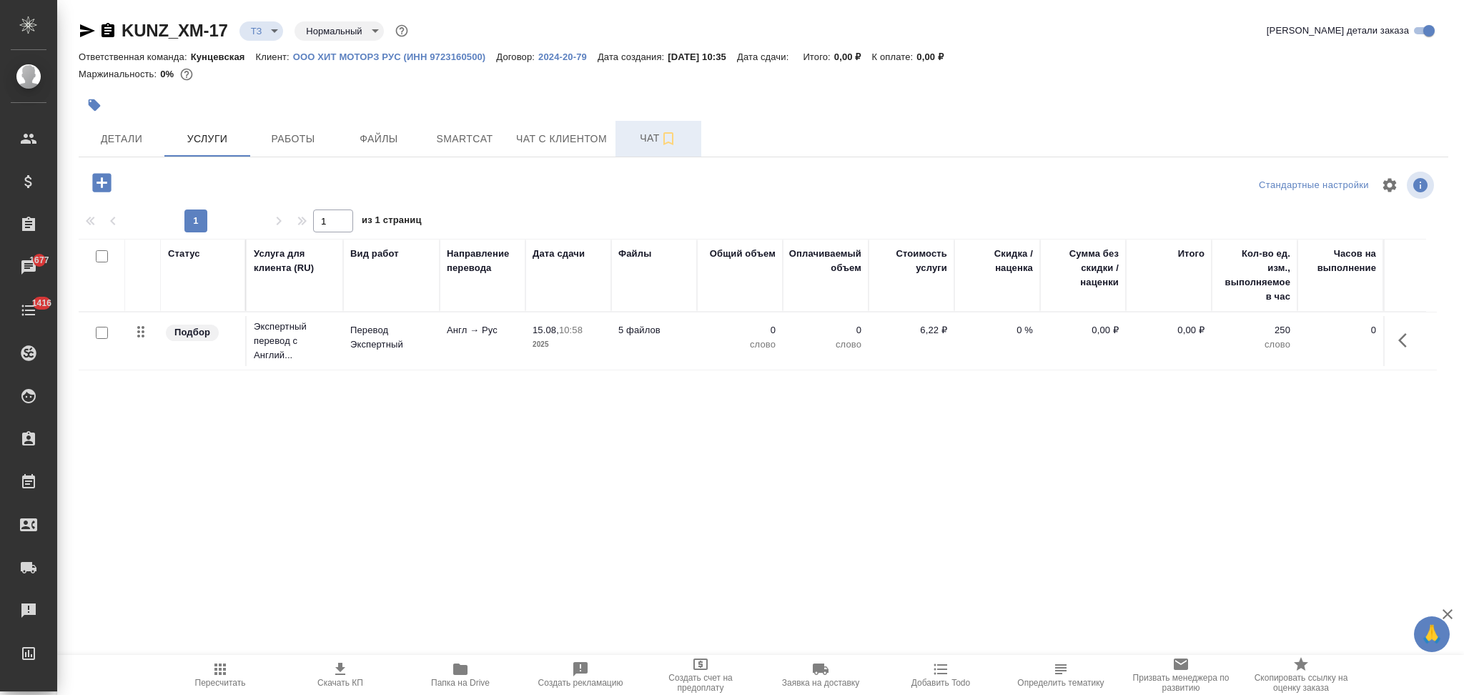
click at [636, 132] on span "Чат" at bounding box center [658, 138] width 69 height 18
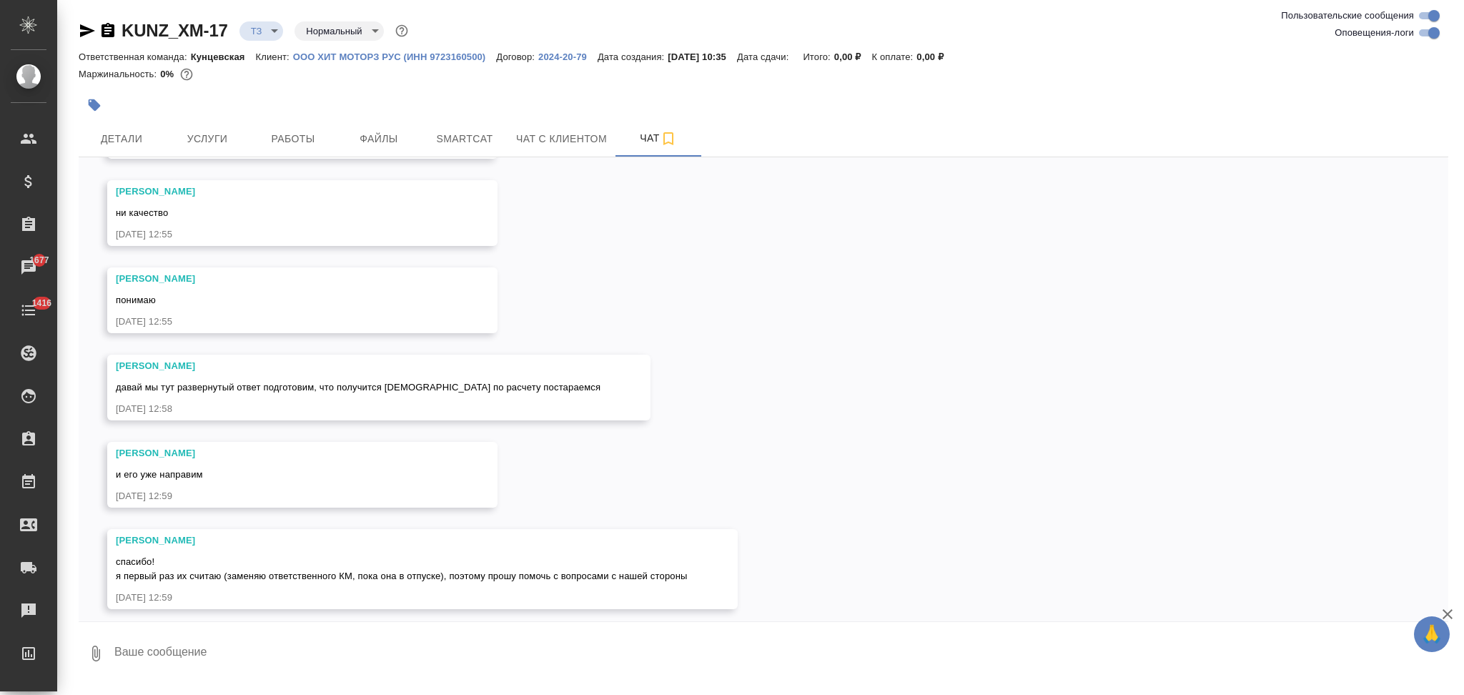
scroll to position [1137, 0]
